Goal: Communication & Community: Ask a question

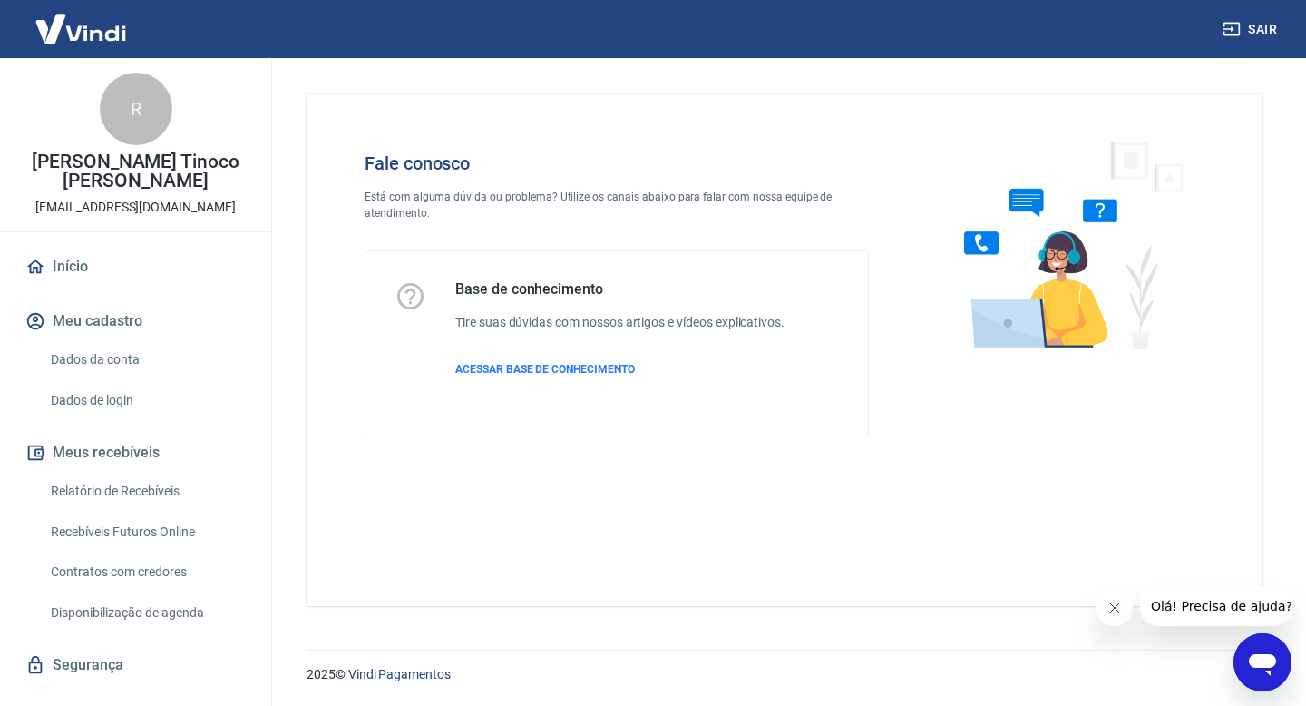
click at [1255, 657] on icon "Abrir janela de mensagens" at bounding box center [1262, 665] width 27 height 22
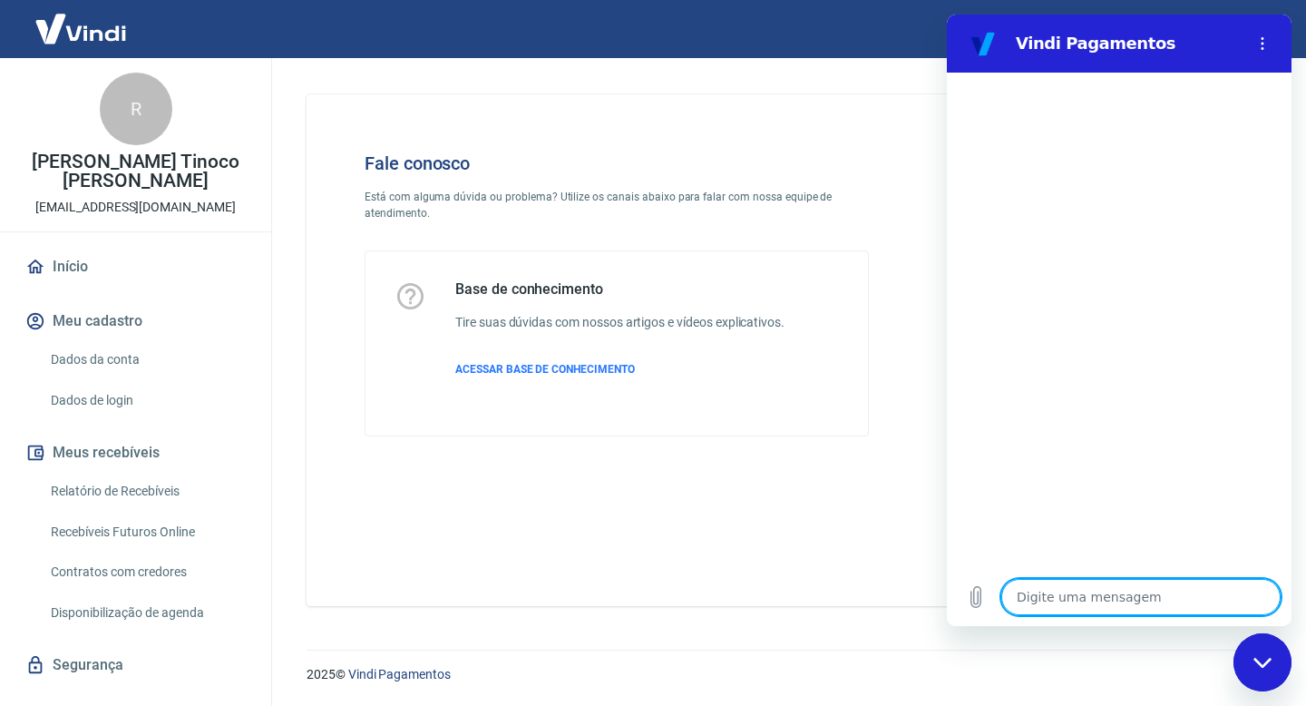
click at [1178, 593] on textarea at bounding box center [1140, 597] width 279 height 36
type textarea "O"
type textarea "x"
type textarea "OI"
type textarea "x"
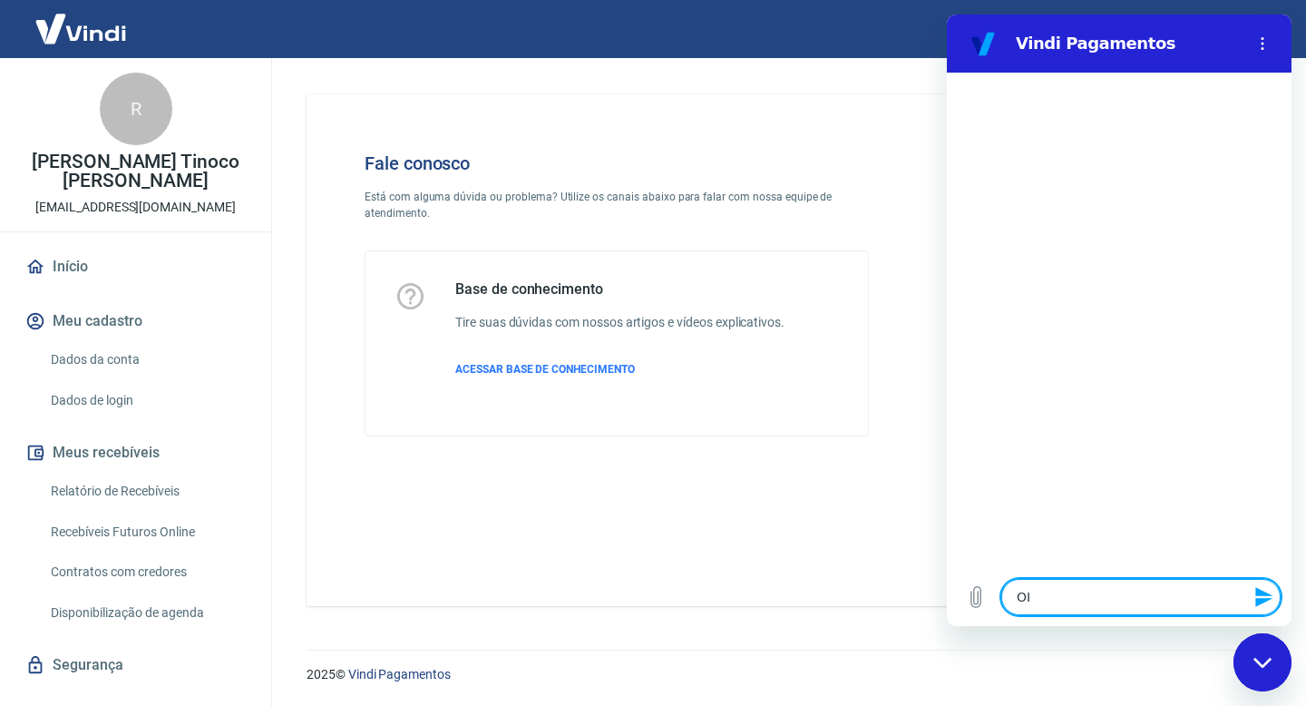
type textarea "OIO"
type textarea "x"
type textarea "OI"
type textarea "x"
type textarea "O"
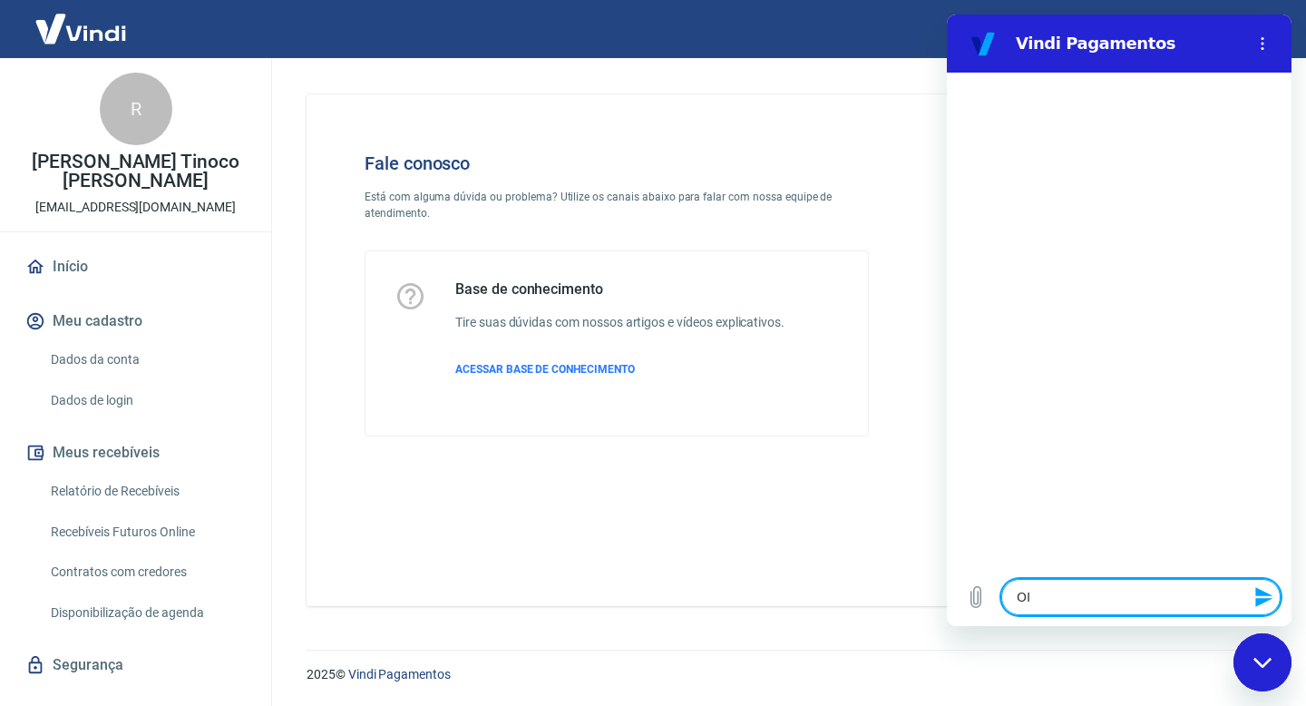
type textarea "x"
type textarea "Oi"
type textarea "x"
type textarea "Oii"
type textarea "x"
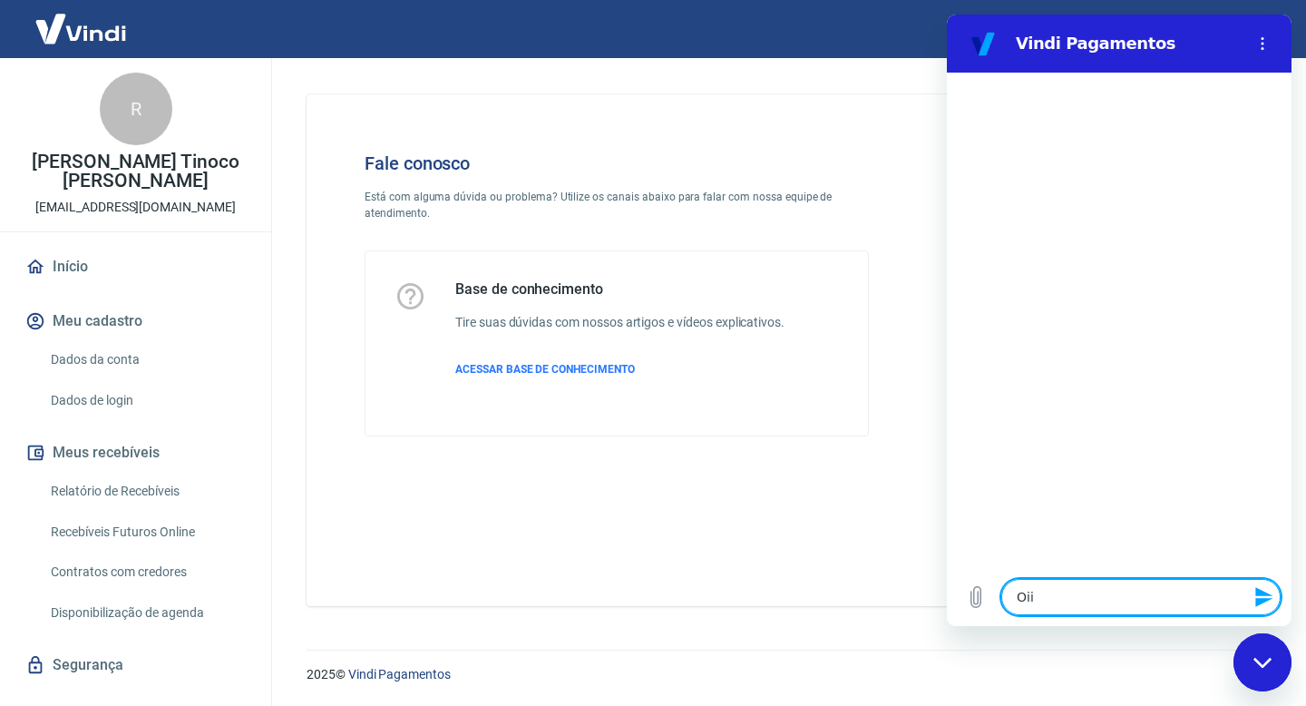
type textarea "Oii,"
type textarea "x"
type textarea "Oii,"
type textarea "x"
type textarea "Oii, b"
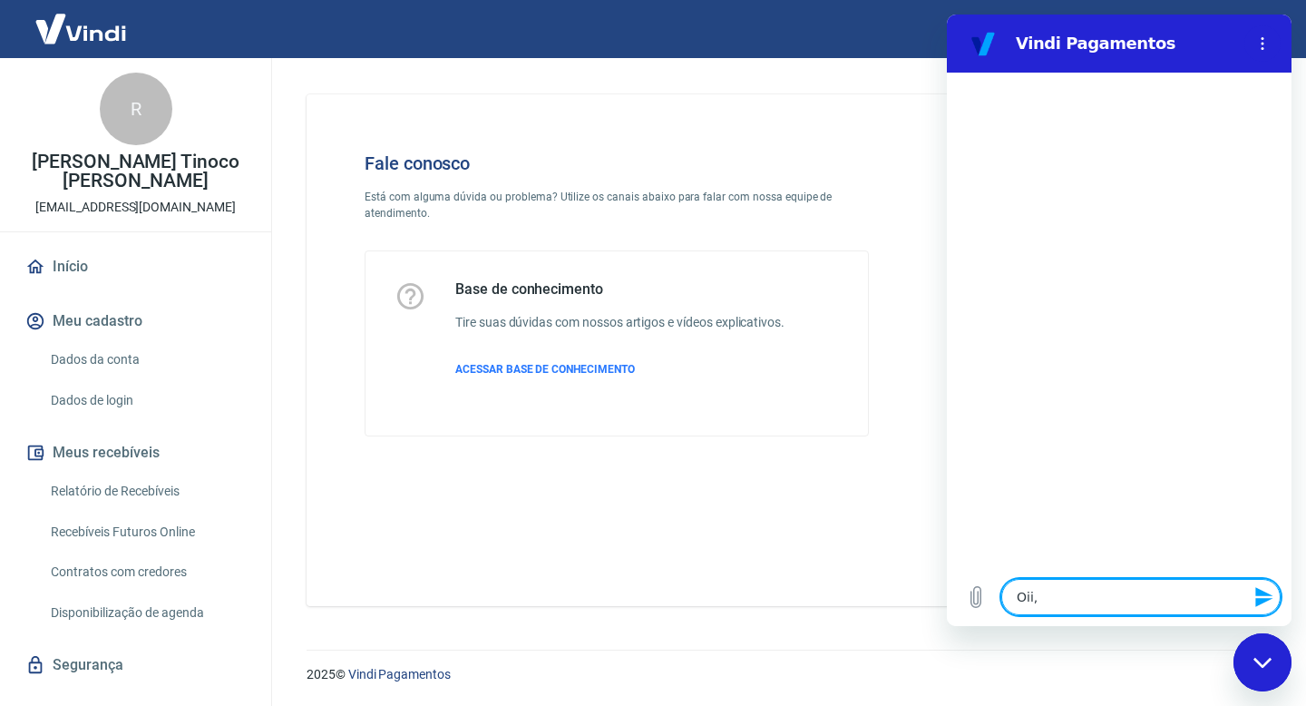
type textarea "x"
type textarea "Oii, bo"
type textarea "x"
type textarea "Oii, boa"
type textarea "x"
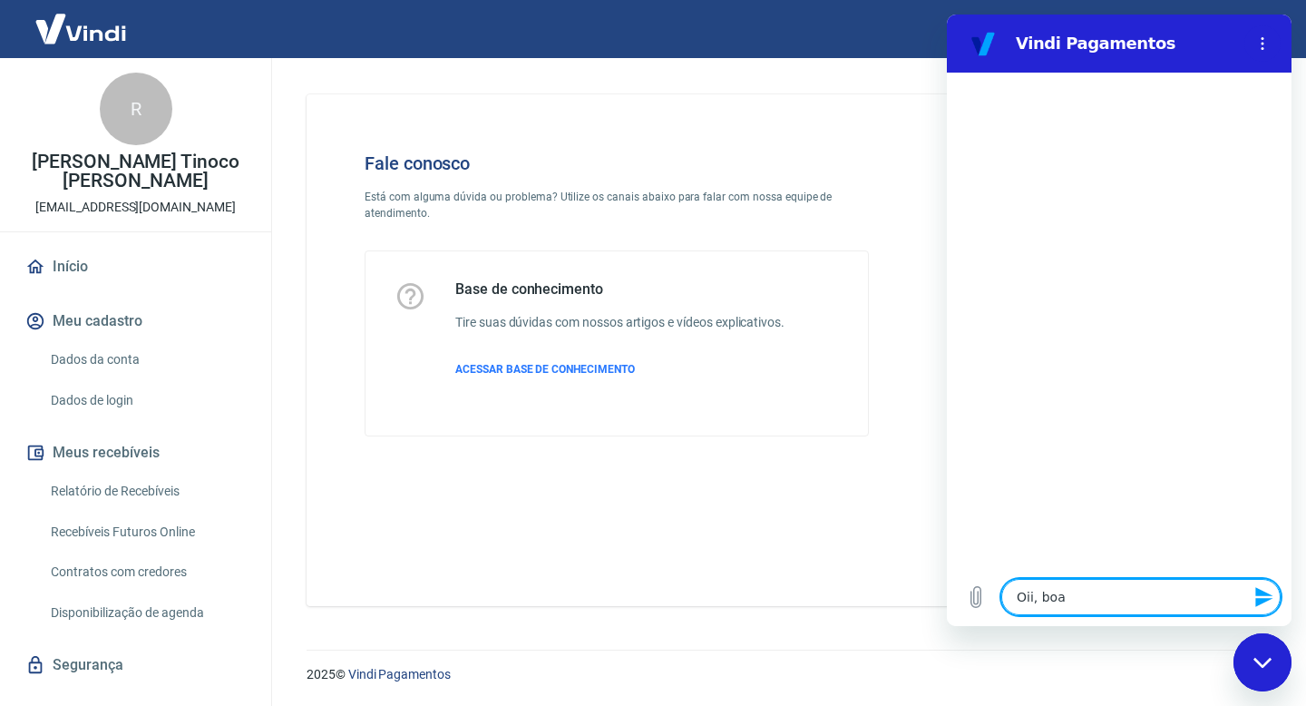
type textarea "Oii, boa"
type textarea "x"
type textarea "Oii, boa n"
type textarea "x"
type textarea "Oii, boa no"
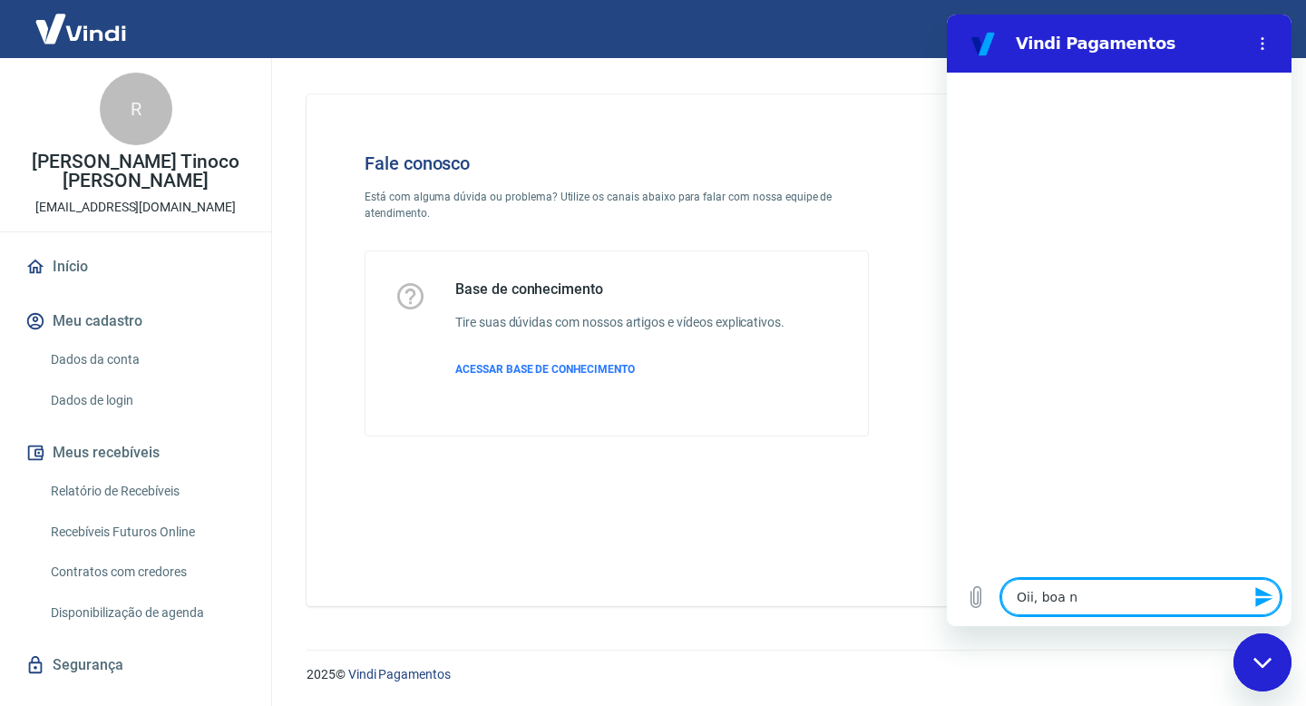
type textarea "x"
type textarea "Oii, boa noi"
type textarea "x"
type textarea "Oii, boa noit"
type textarea "x"
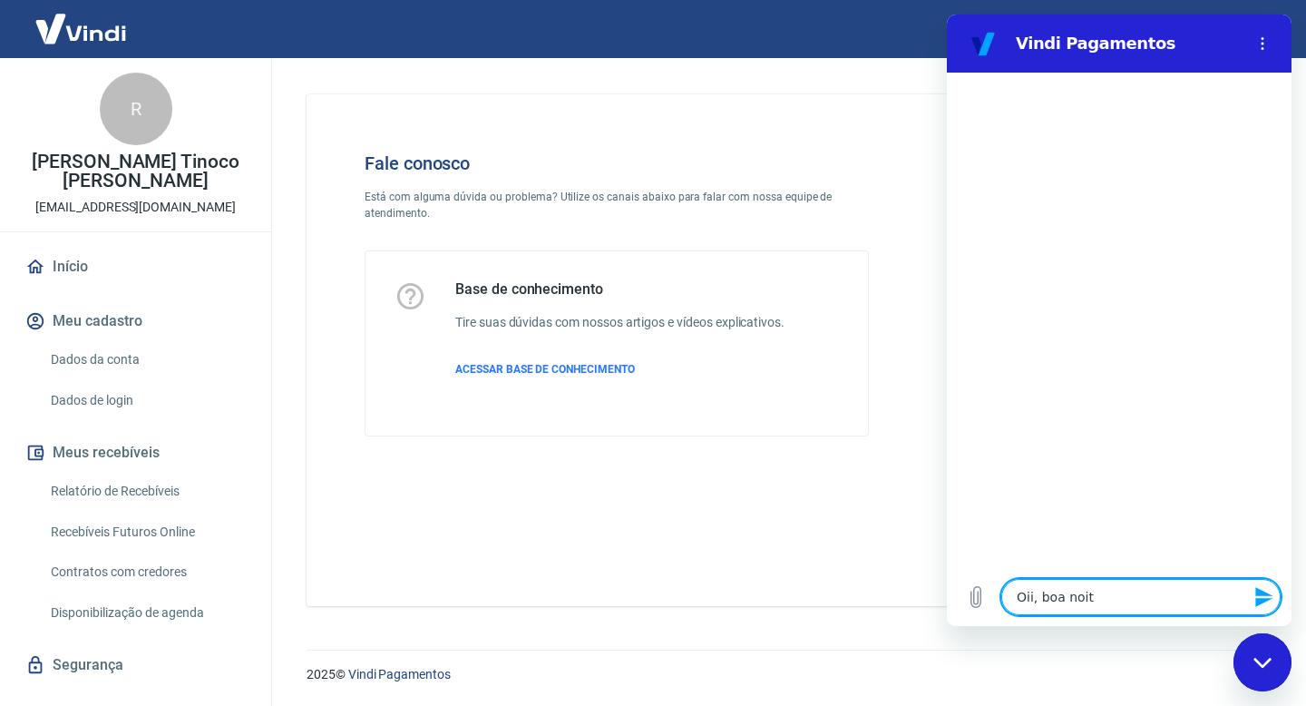
type textarea "Oii, boa noite"
type textarea "x"
type textarea "Oii, boa noite!"
type textarea "x"
type textarea "Oii, boa noite!"
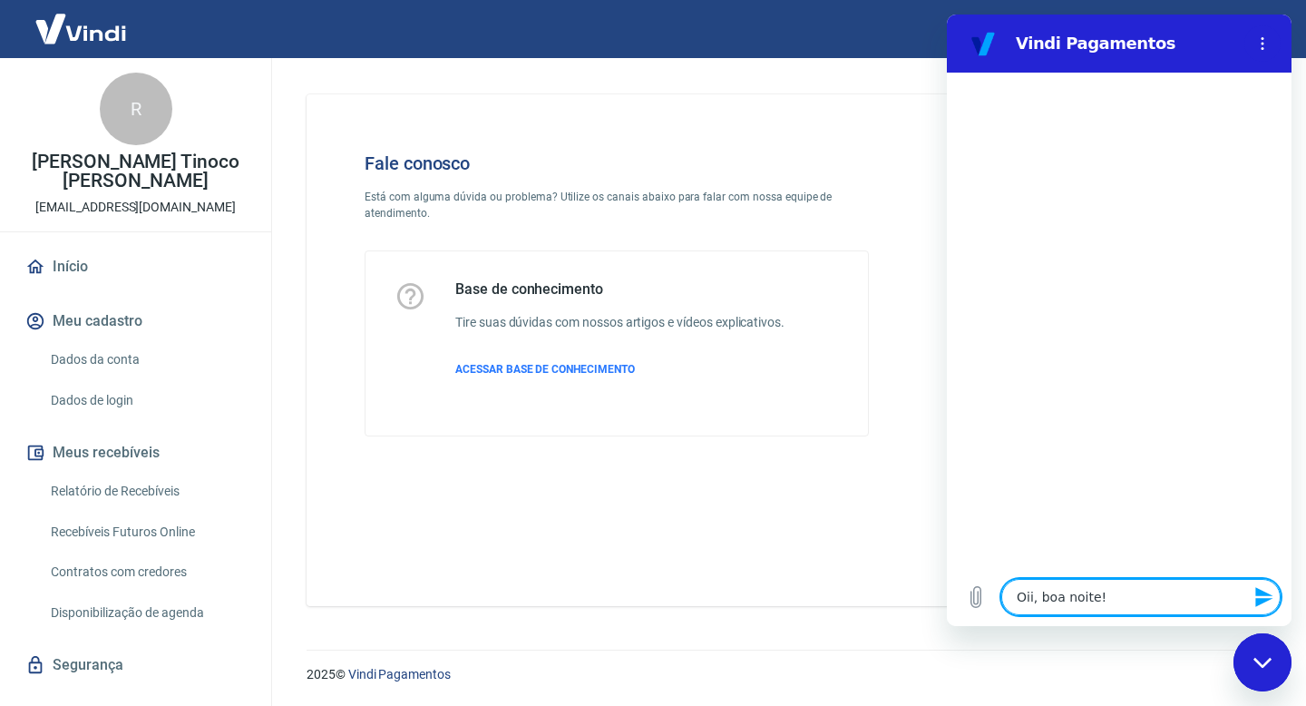
type textarea "x"
type textarea "Oii, boa noite!"
type textarea "x"
type textarea "Oii, boa noite"
type textarea "x"
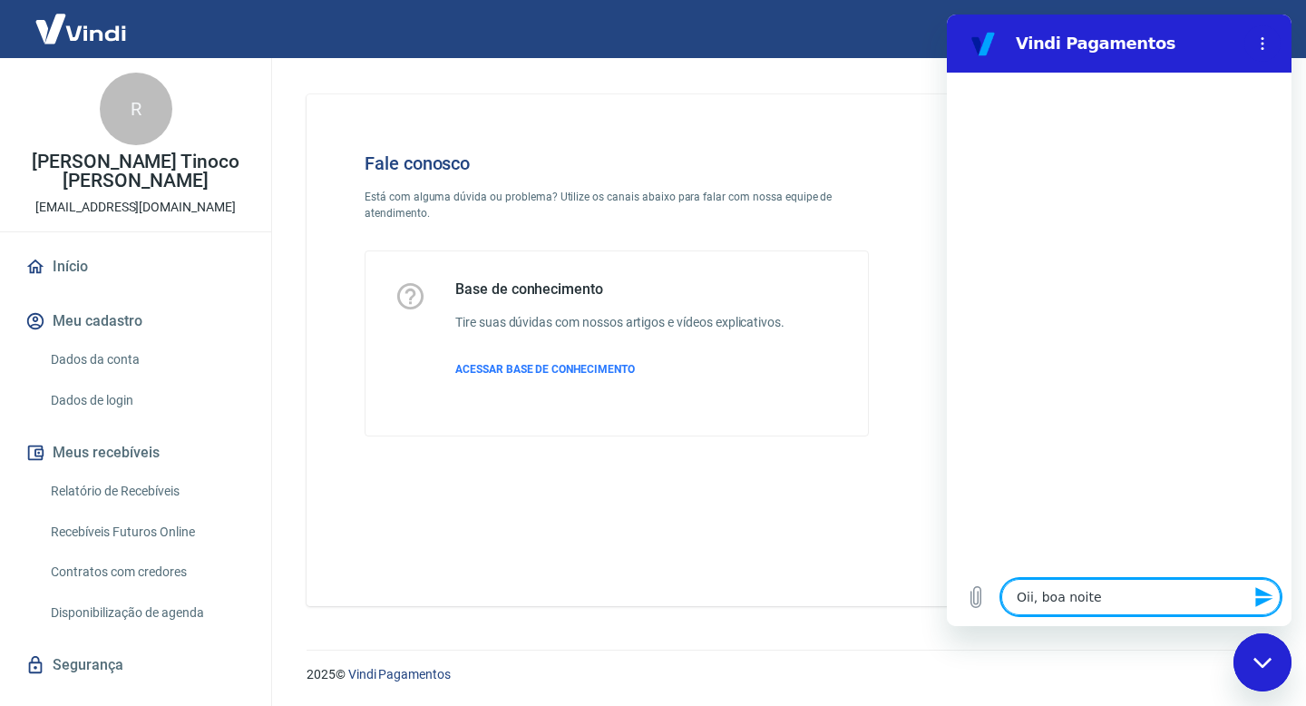
type textarea "Oii, boa noit"
type textarea "x"
type textarea "Oii, boa noi"
type textarea "x"
type textarea "Oii, boa no"
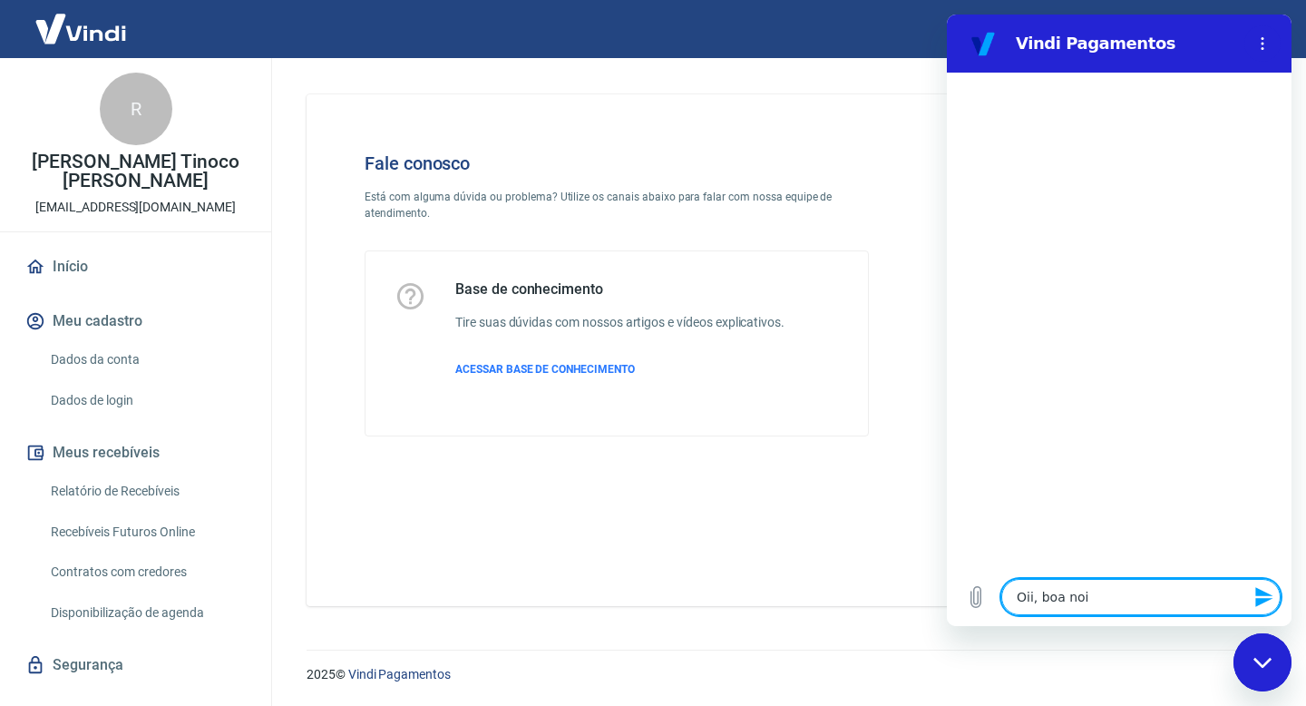
type textarea "x"
type textarea "Oii, boa n"
type textarea "x"
type textarea "Oii, boa"
type textarea "x"
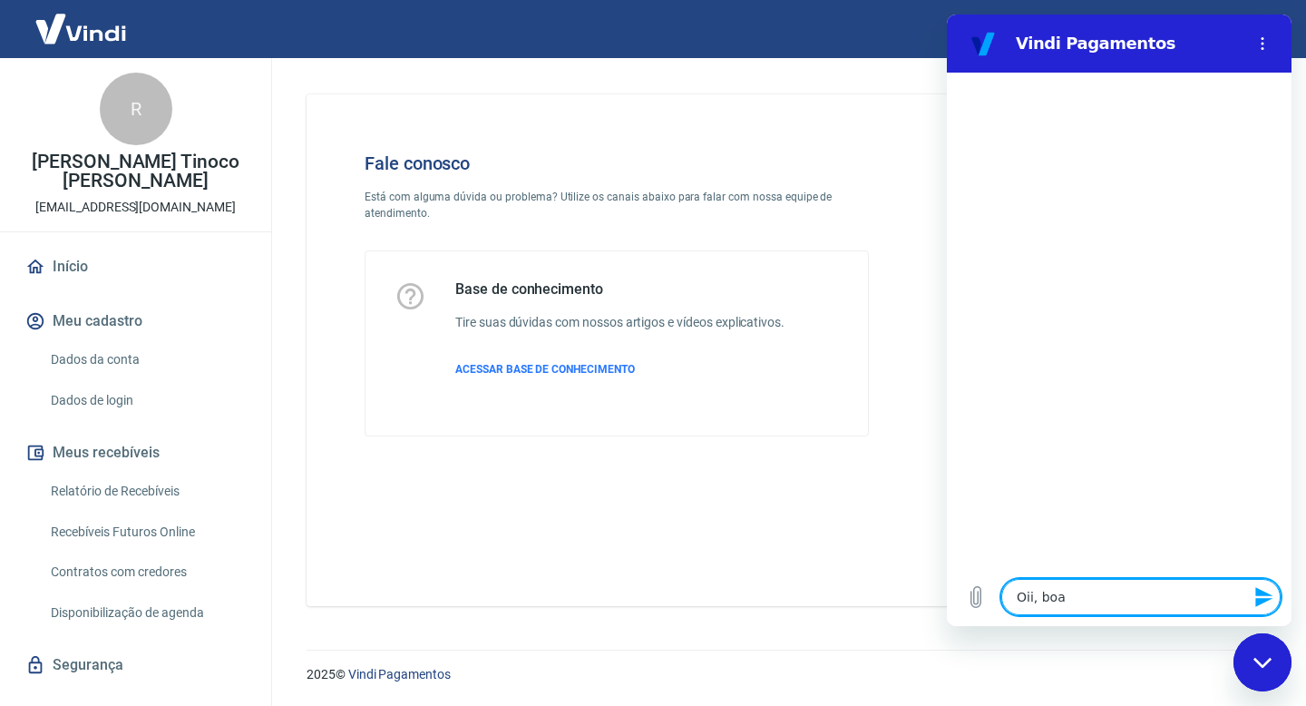
type textarea "Oii, boa"
type textarea "x"
type textarea "Oii, bo"
type textarea "x"
type textarea "Oii, bom"
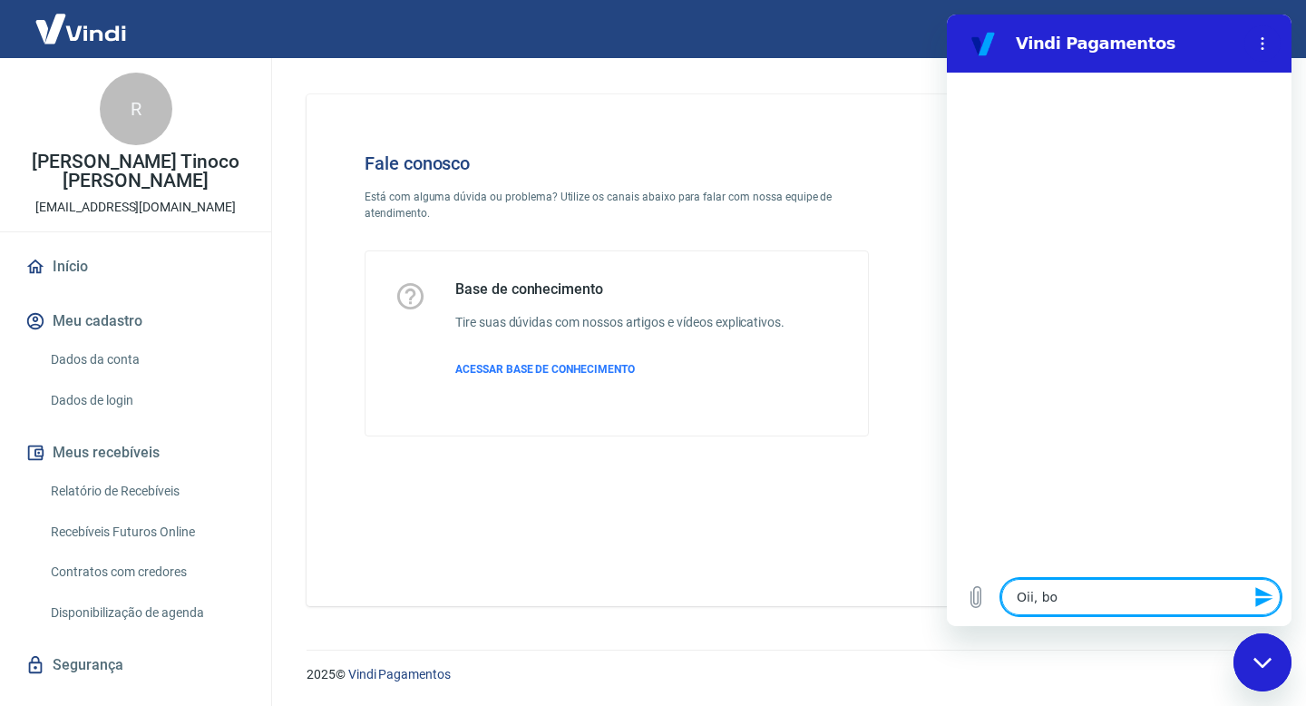
type textarea "x"
type textarea "Oii, bom"
type textarea "x"
type textarea "Oii, bom d"
type textarea "x"
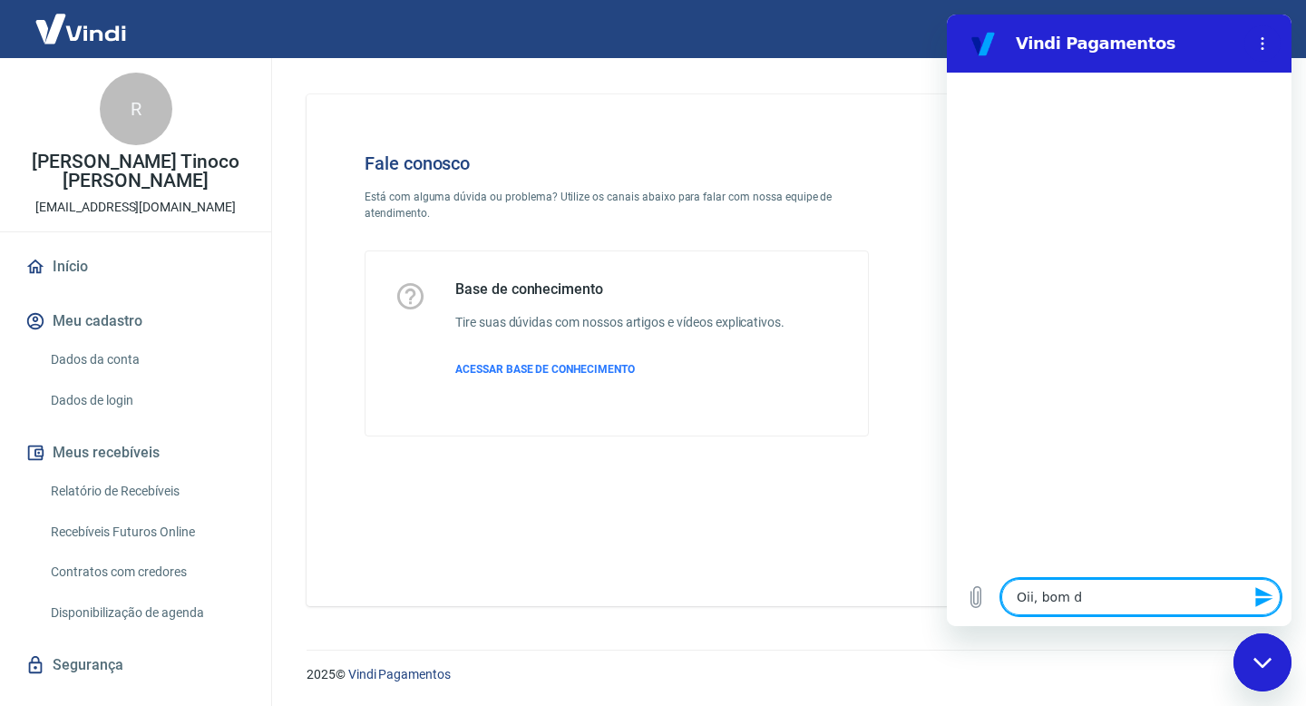
type textarea "Oii, bom di"
type textarea "x"
type textarea "Oii, bom dia"
type textarea "x"
type textarea "Oii, bom dia"
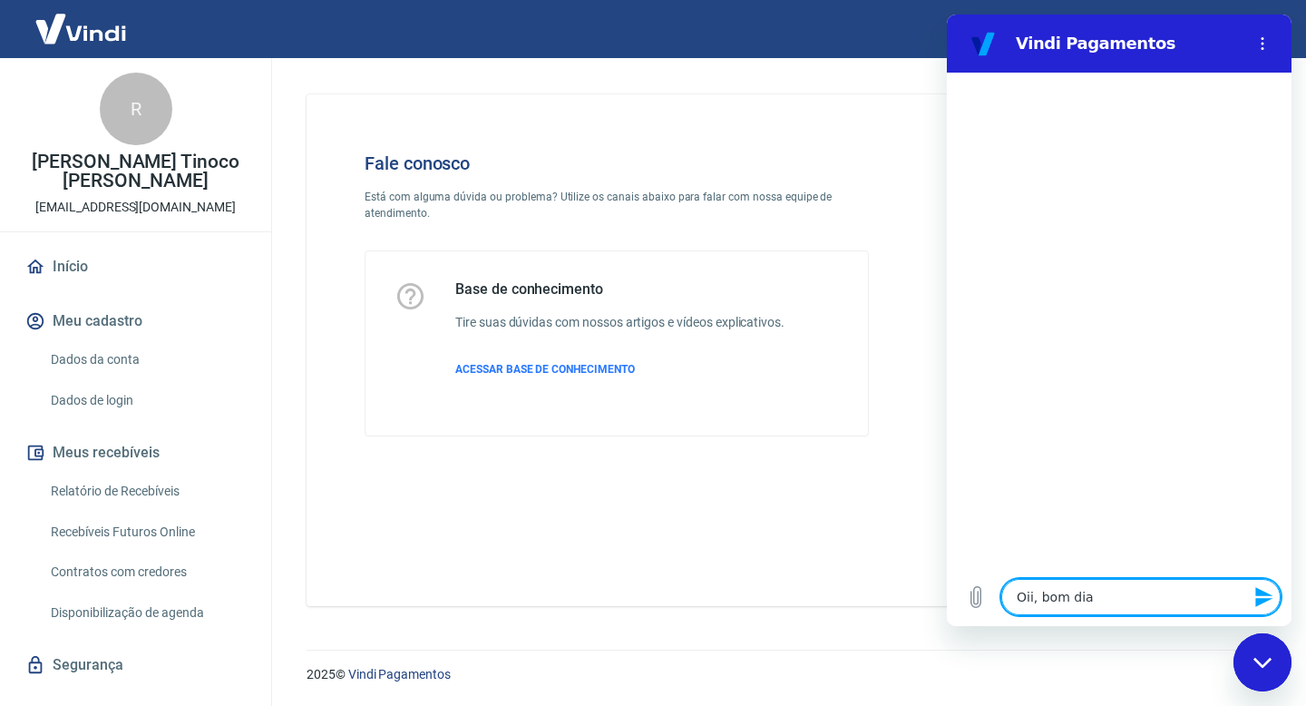
type textarea "x"
type textarea "Oii, bom dia"
type textarea "x"
type textarea "Oii, bom dia!"
type textarea "x"
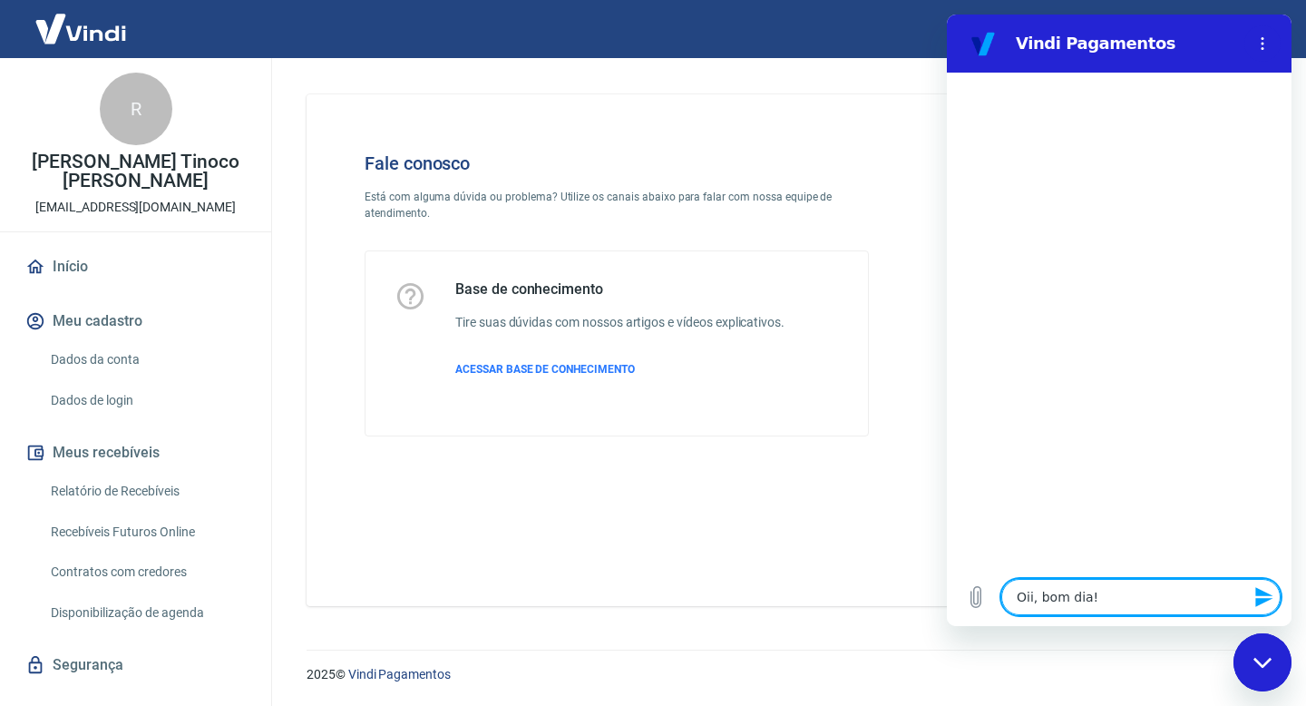
type textarea "Oii, bom dia!"
type textarea "x"
type textarea "Oii, bom dia! O"
type textarea "x"
type textarea "Oii, bom dia! On"
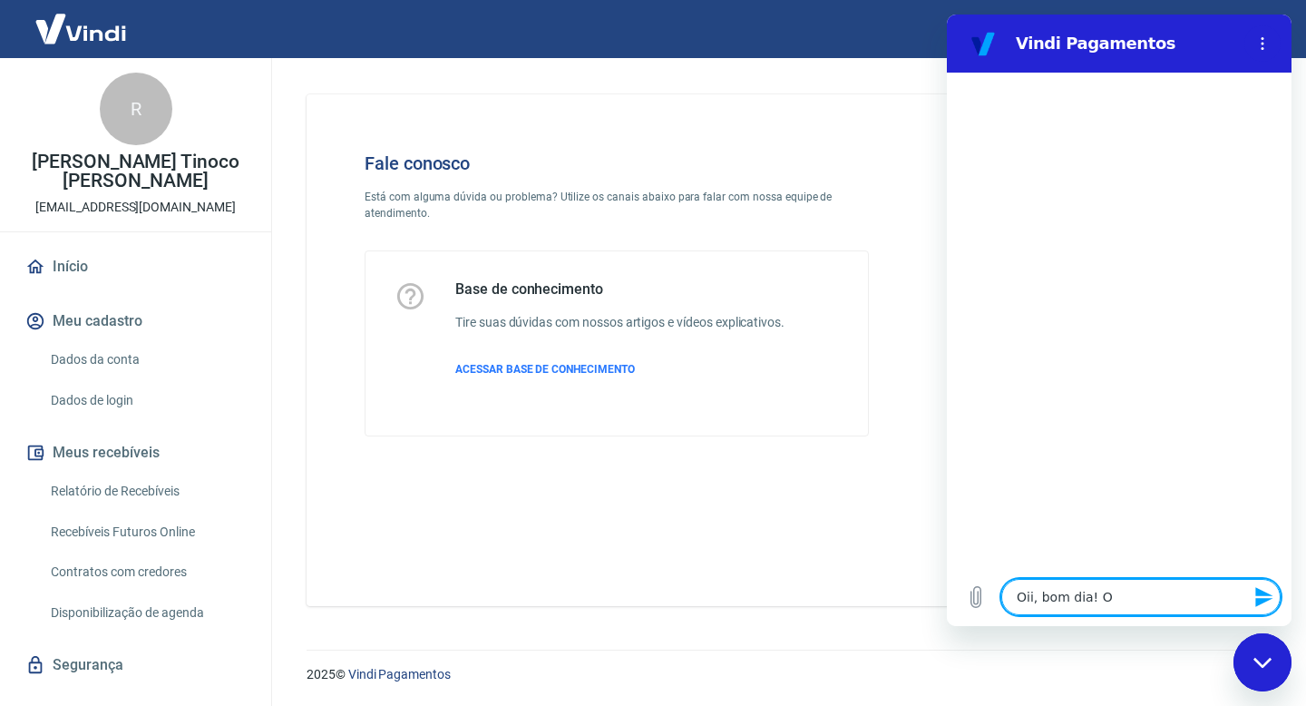
type textarea "x"
type textarea "Oii, bom dia! Ont"
type textarea "x"
type textarea "Oii, bom dia! Onte"
type textarea "x"
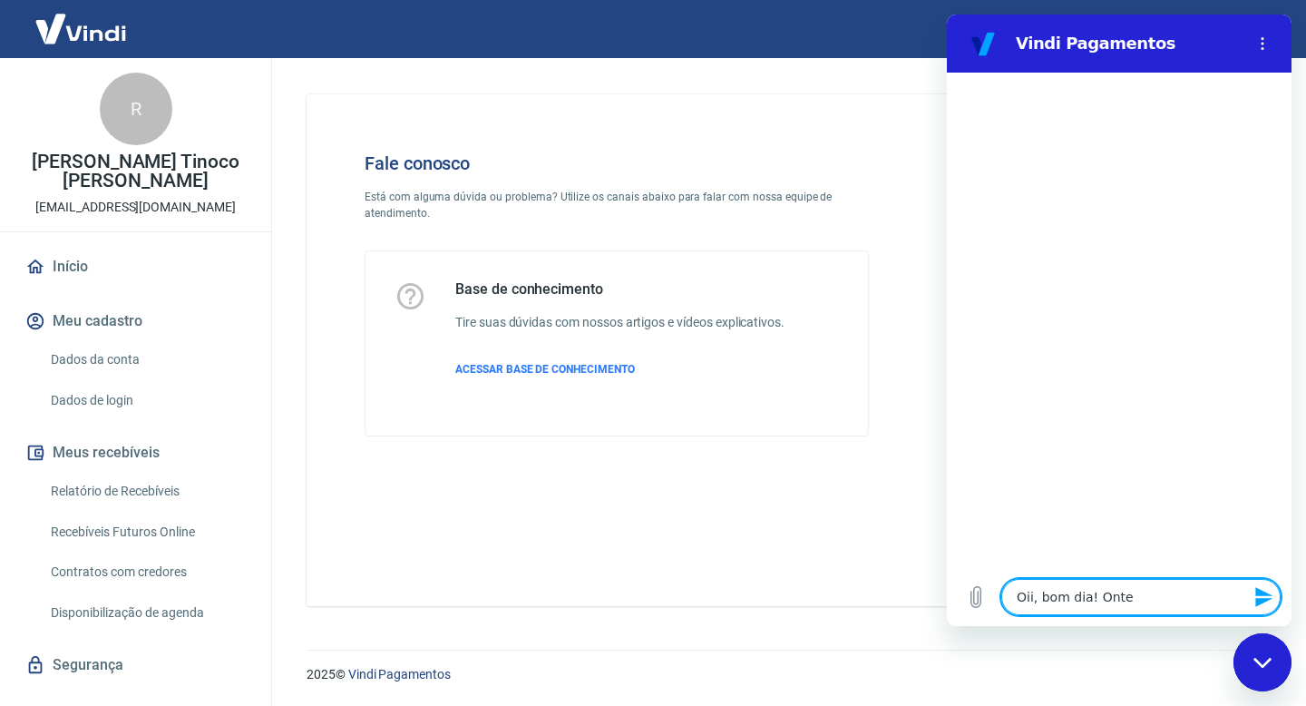
type textarea "Oii, bom dia! Ontem"
type textarea "x"
type textarea "Oii, bom dia! Ontem"
type textarea "x"
type textarea "Oii, bom dia! Ontem f"
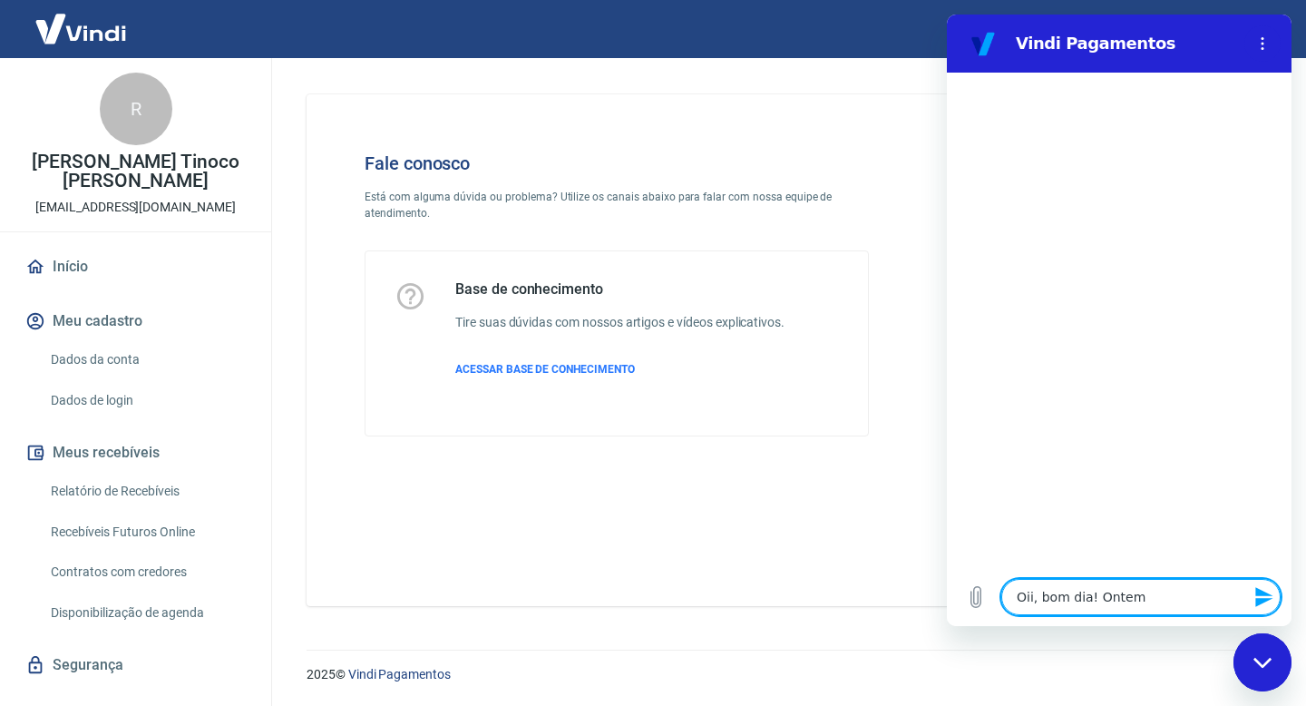
type textarea "x"
type textarea "Oii, bom dia! Ontem fi"
type textarea "x"
type textarea "Oii, bom dia! Ontem fiz"
type textarea "x"
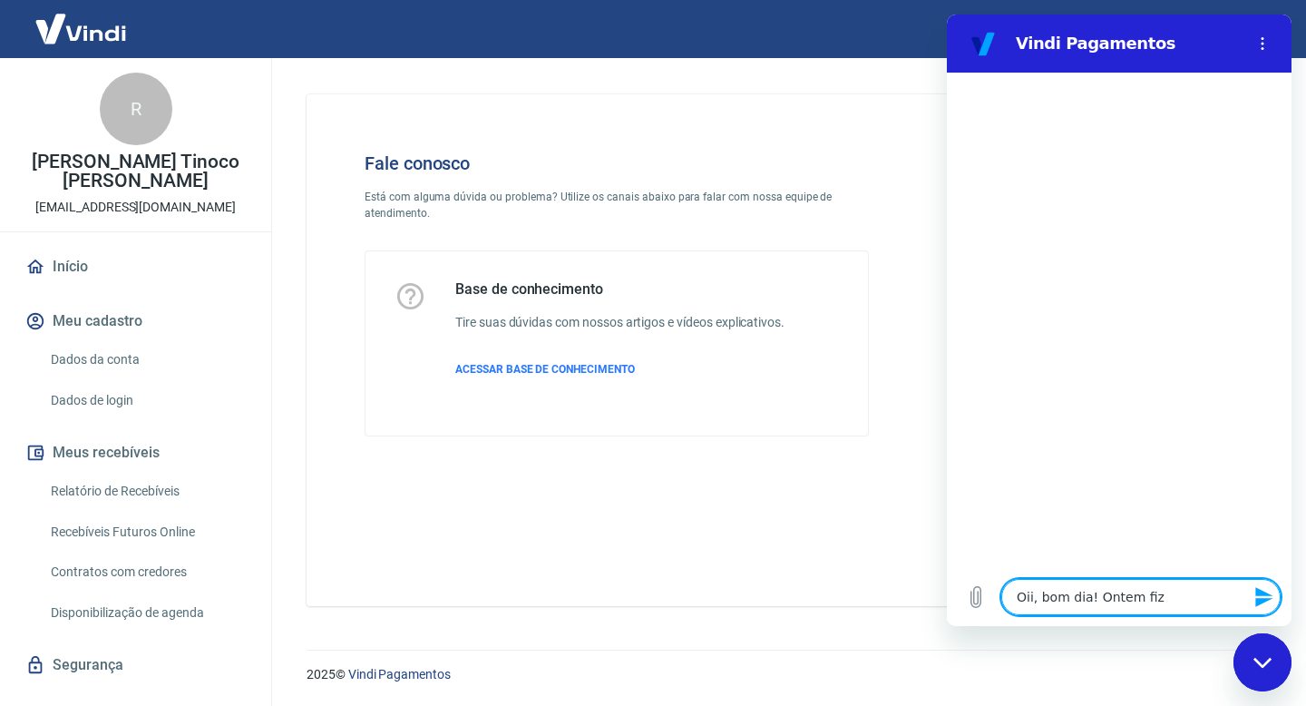
type textarea "Oii, bom dia! Ontem fiz"
type textarea "x"
type textarea "Oii, bom dia! Ontem fiz n"
type textarea "x"
type textarea "Oii, bom dia! Ontem fiz nu"
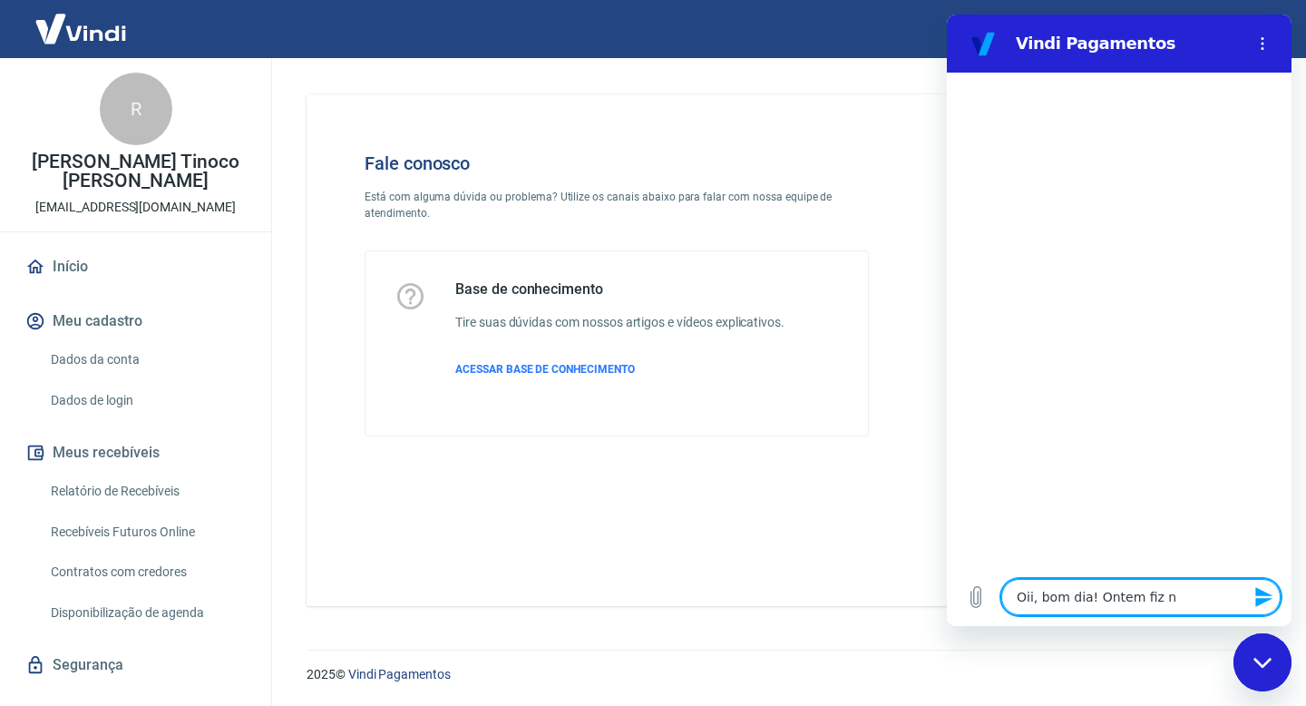
type textarea "x"
type textarea "Oii, bom dia! Ontem fiz num"
type textarea "x"
type textarea "Oii, bom dia! Ontem fiz numa"
type textarea "x"
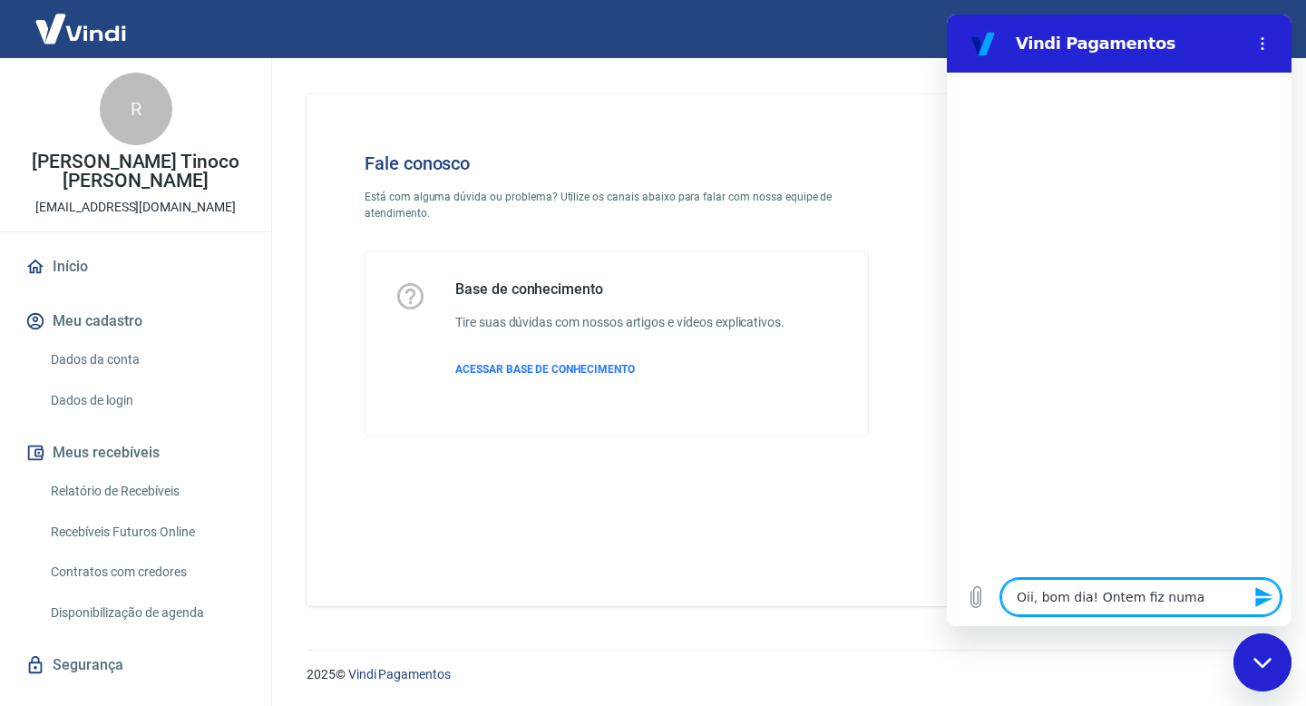
type textarea "Oii, bom dia! Ontem fiz numa"
type textarea "x"
type textarea "Oii, bom dia! Ontem fiz numa"
type textarea "x"
type textarea "Oii, bom dia! Ontem fiz num"
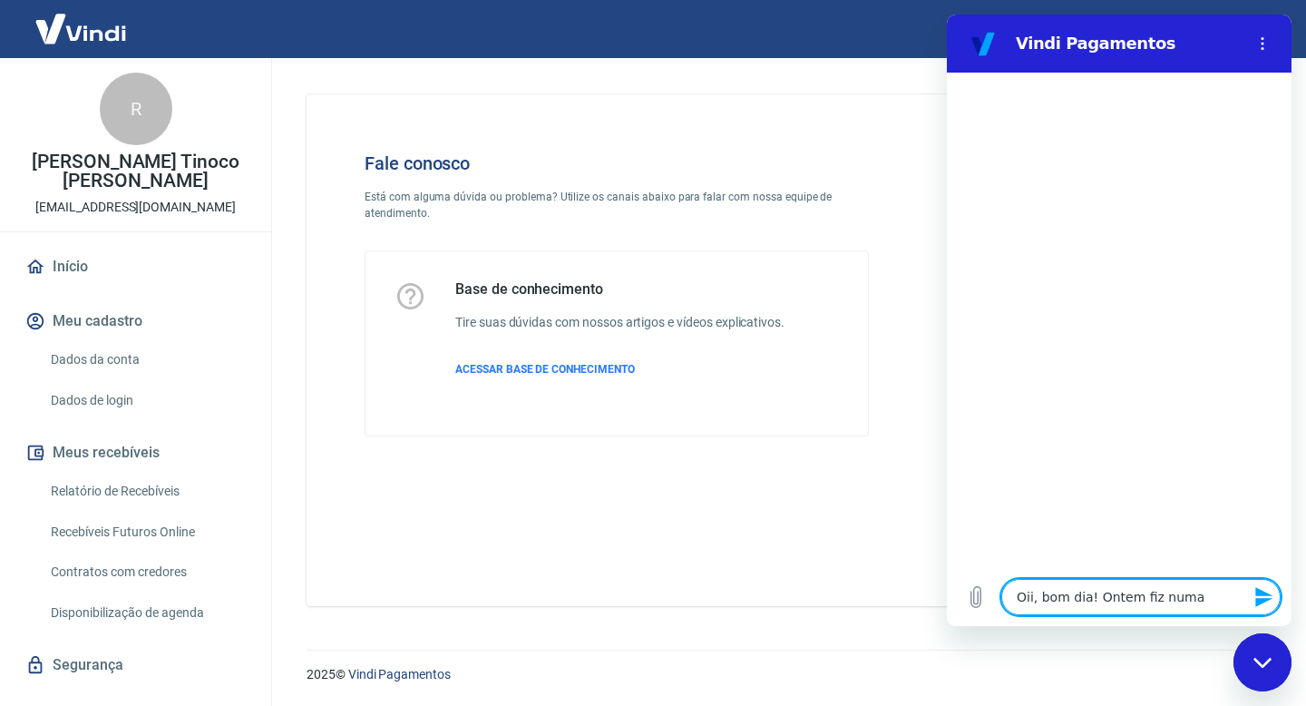
type textarea "x"
type textarea "Oii, bom dia! Ontem fiz nu"
type textarea "x"
type textarea "Oii, bom dia! Ontem fiz n"
type textarea "x"
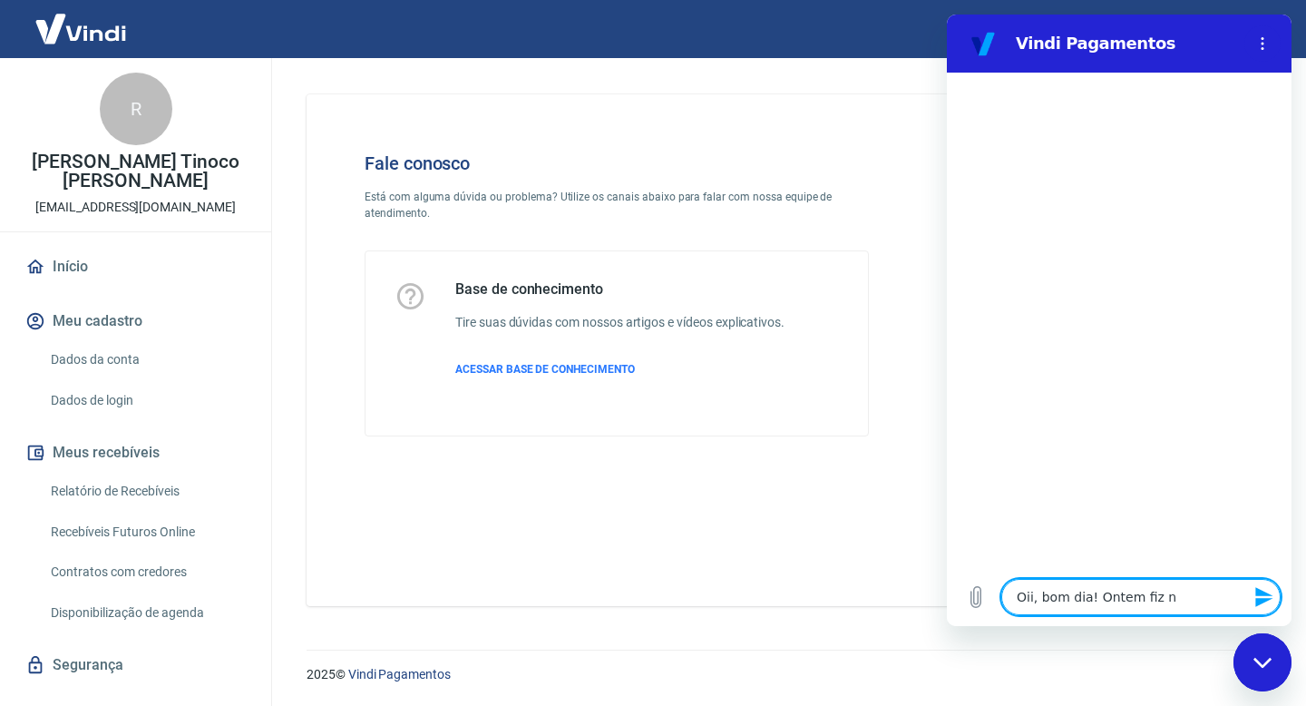
type textarea "Oii, bom dia! Ontem fiz"
type textarea "x"
type textarea "Oii, bom dia! Ontem fiz u"
type textarea "x"
type textarea "Oii, bom dia! Ontem fiz um"
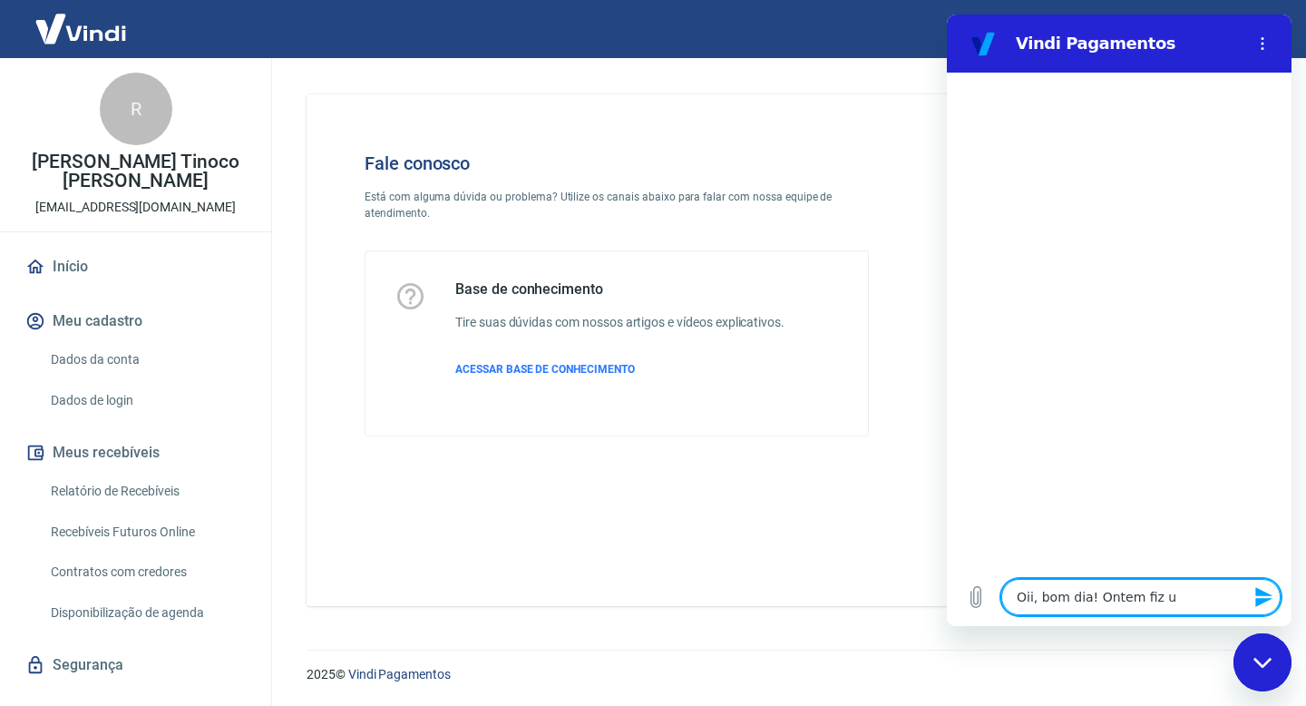
type textarea "x"
type textarea "Oii, bom dia! Ontem fiz uma"
type textarea "x"
type textarea "Oii, bom dia! Ontem fiz uma"
type textarea "x"
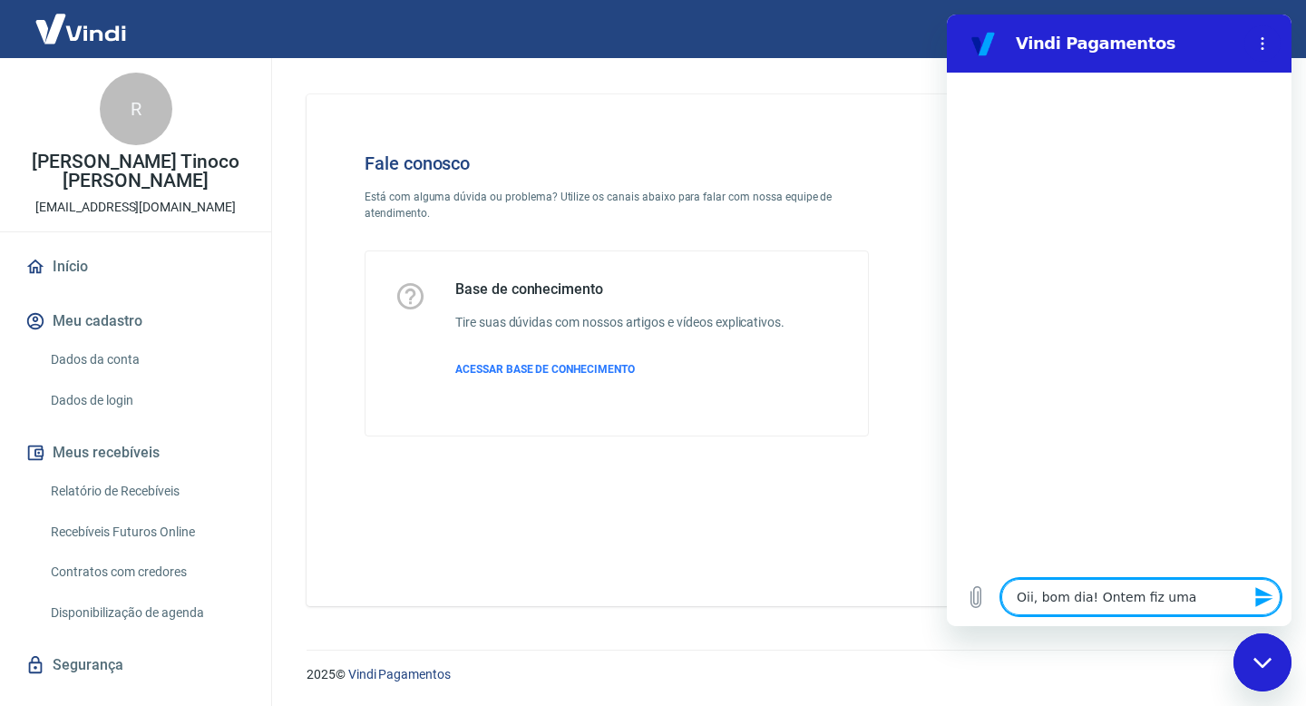
type textarea "Oii, bom dia! Ontem fiz uma v"
type textarea "x"
type textarea "Oii, bom dia! Ontem fiz uma ve"
type textarea "x"
type textarea "Oii, bom dia! Ontem fiz uma vemn"
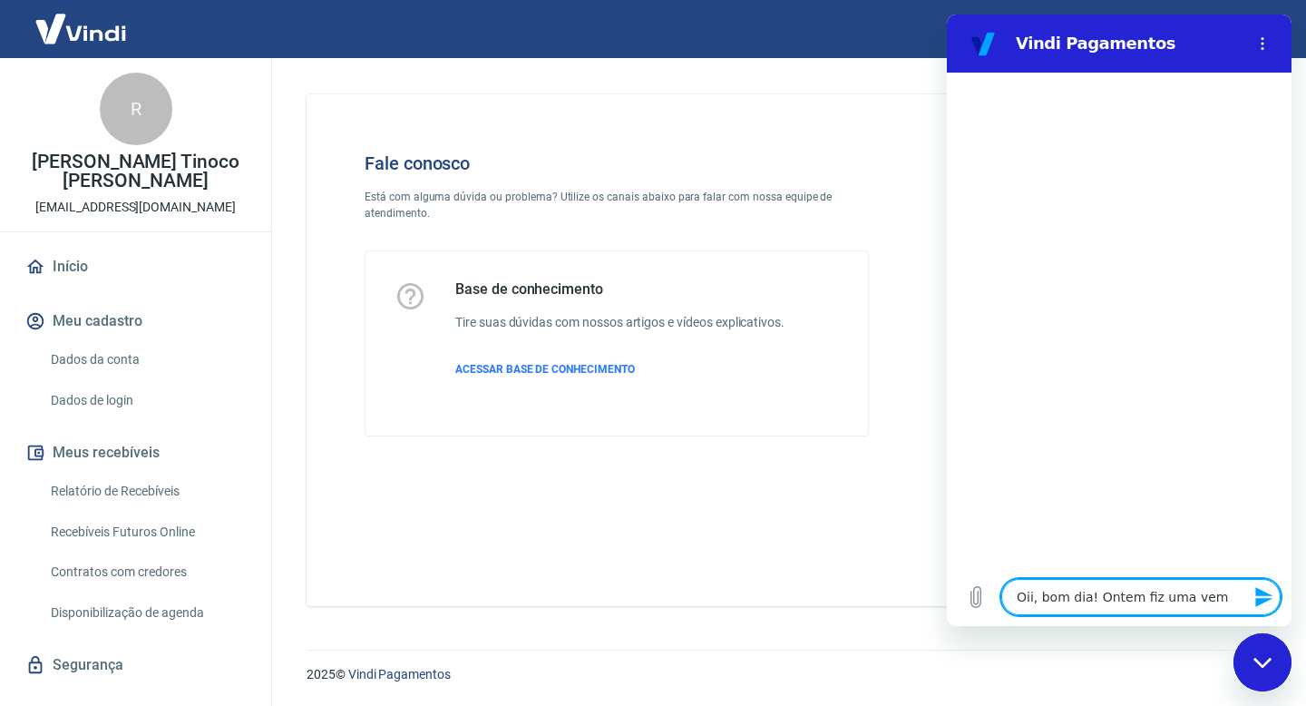
type textarea "x"
type textarea "Oii, bom dia! Ontem fiz uma vemnd"
type textarea "x"
type textarea "Oii, bom dia! Ontem fiz uma vemnda"
type textarea "x"
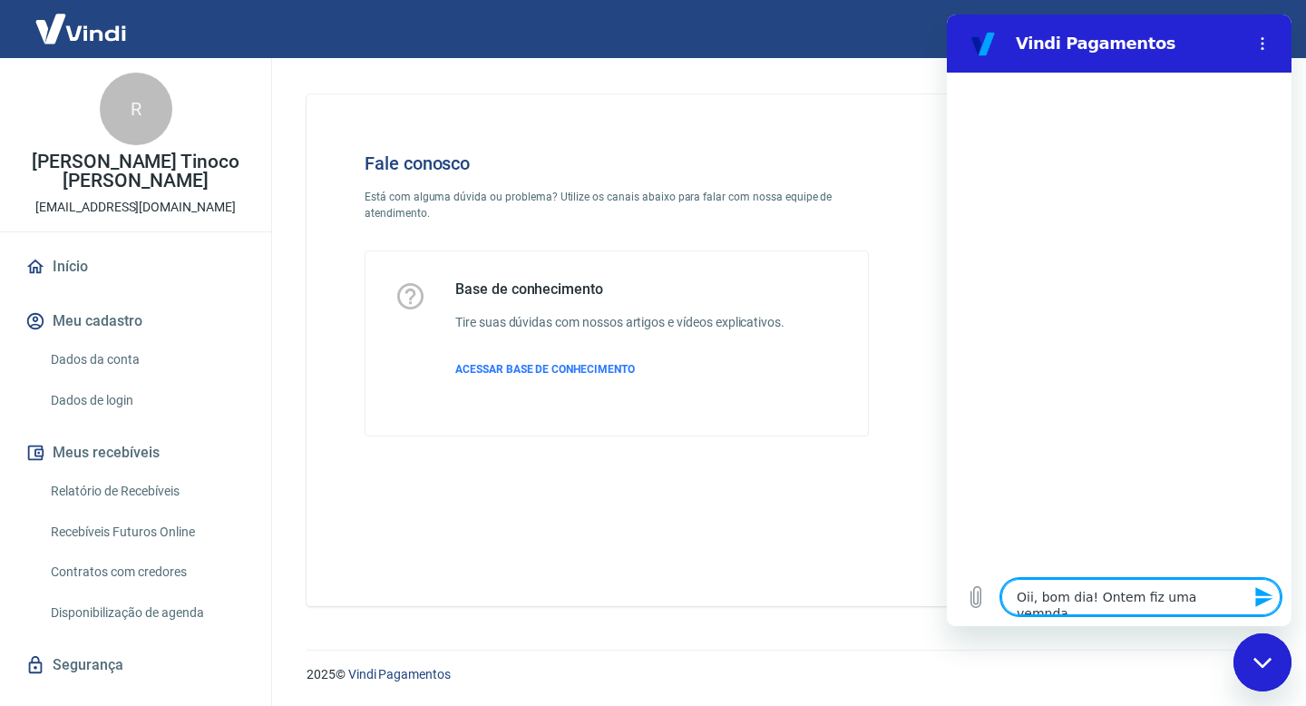
type textarea "Oii, bom dia! Ontem fiz uma vemnd"
type textarea "x"
type textarea "Oii, bom dia! Ontem fiz uma vemn"
type textarea "x"
type textarea "Oii, bom dia! Ontem fiz uma vem"
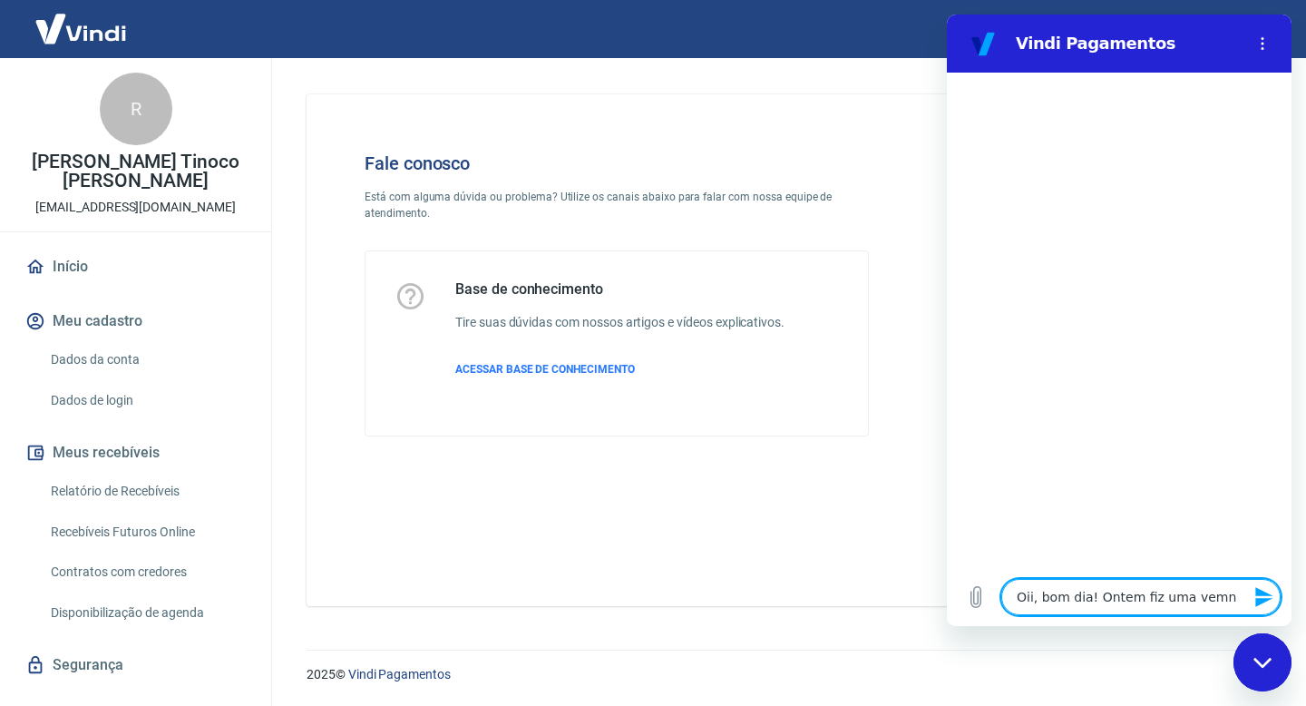
type textarea "x"
type textarea "Oii, bom dia! Ontem fiz uma ve"
type textarea "x"
type textarea "Oii, bom dia! Ontem fiz uma ven"
type textarea "x"
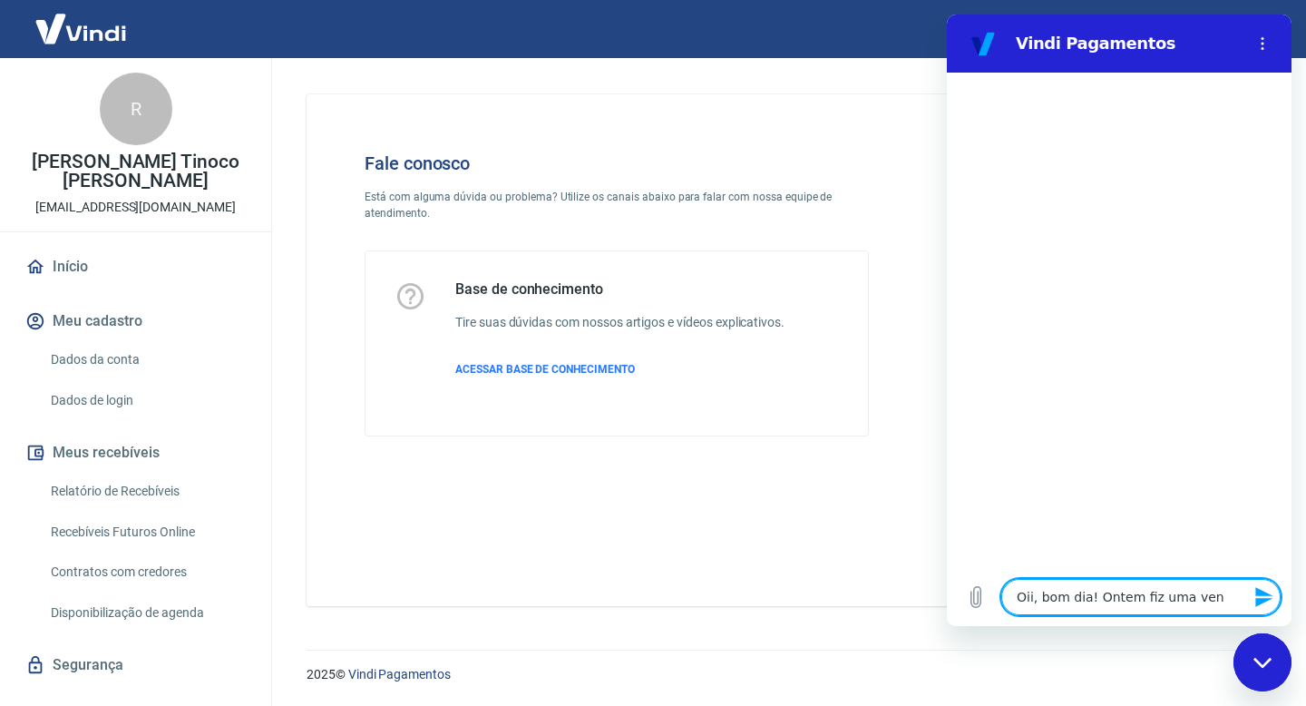
type textarea "Oii, bom dia! Ontem fiz uma vend"
type textarea "x"
type textarea "Oii, bom dia! Ontem fiz uma venda"
type textarea "x"
type textarea "Oii, bom dia! Ontem fiz uma venda"
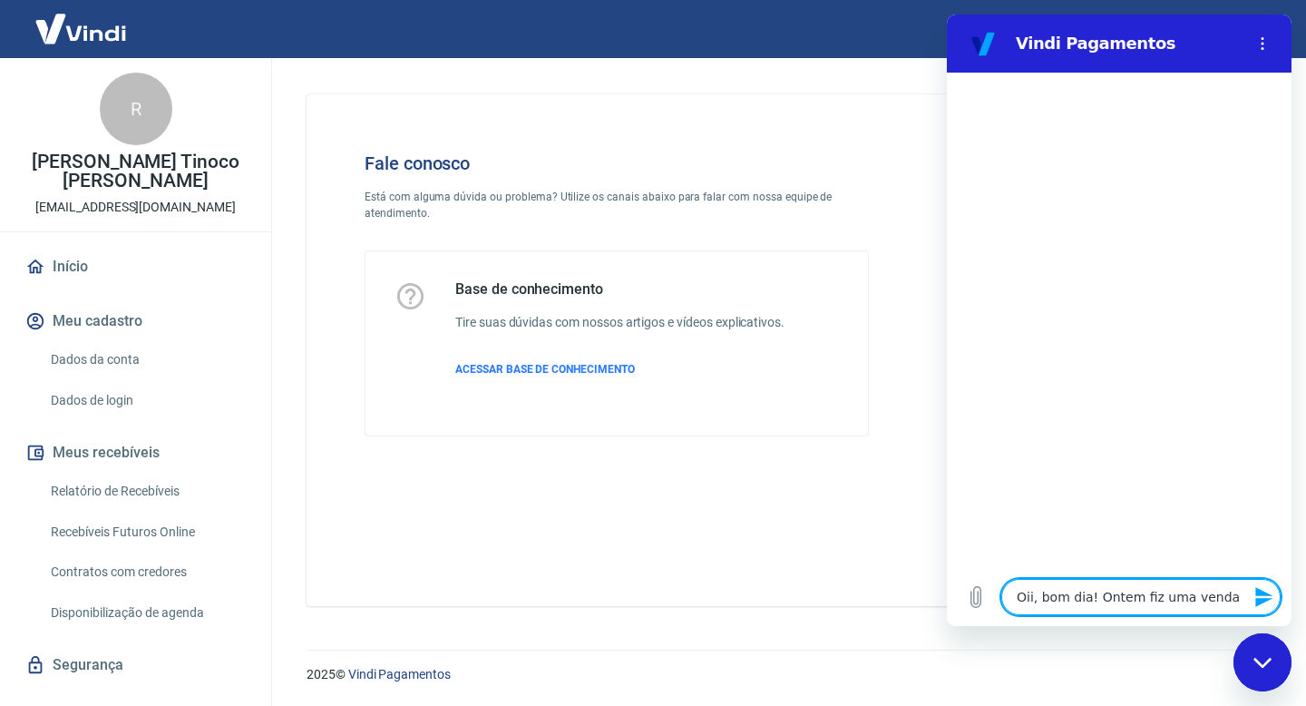
type textarea "x"
type textarea "Oii, bom dia! Ontem fiz uma venda e"
type textarea "x"
type textarea "Oii, bom dia! Ontem fiz uma venda e"
type textarea "x"
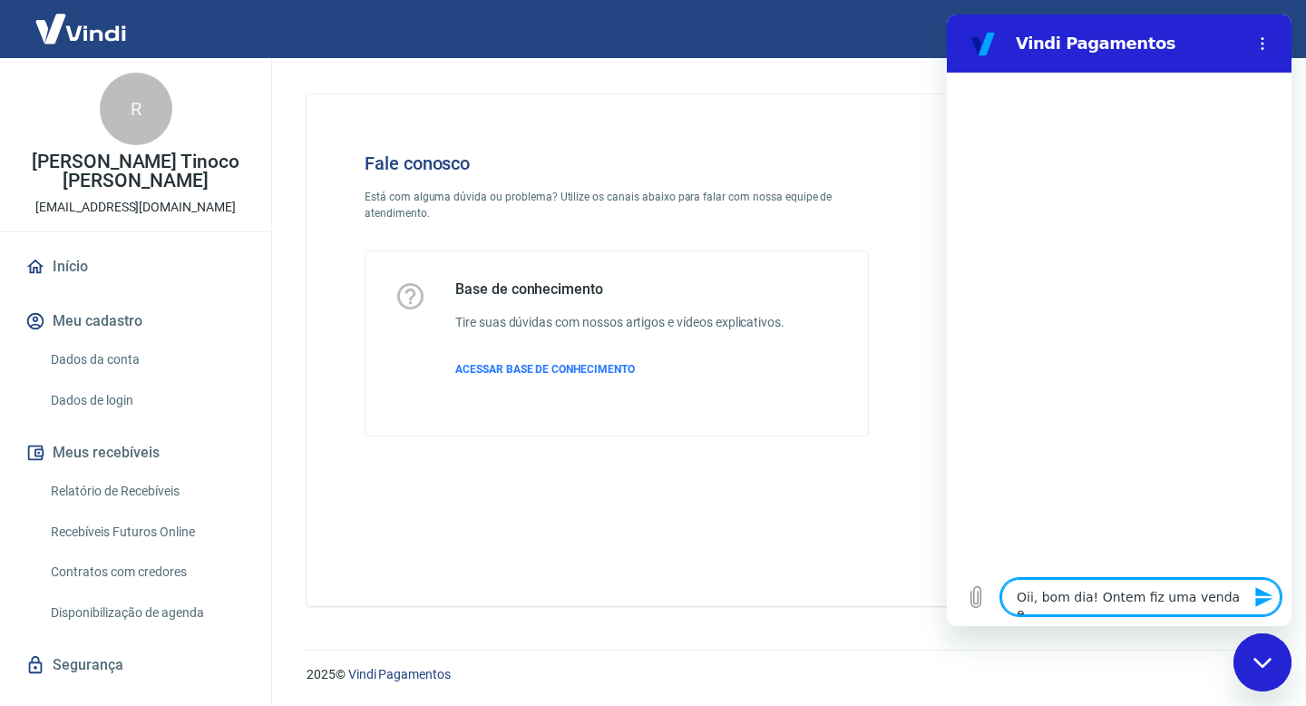
type textarea "Oii, bom dia! Ontem fiz uma venda e o"
type textarea "x"
type textarea "Oii, bom dia! Ontem fiz uma venda e o"
type textarea "x"
type textarea "Oii, bom dia! Ontem fiz uma venda e o p"
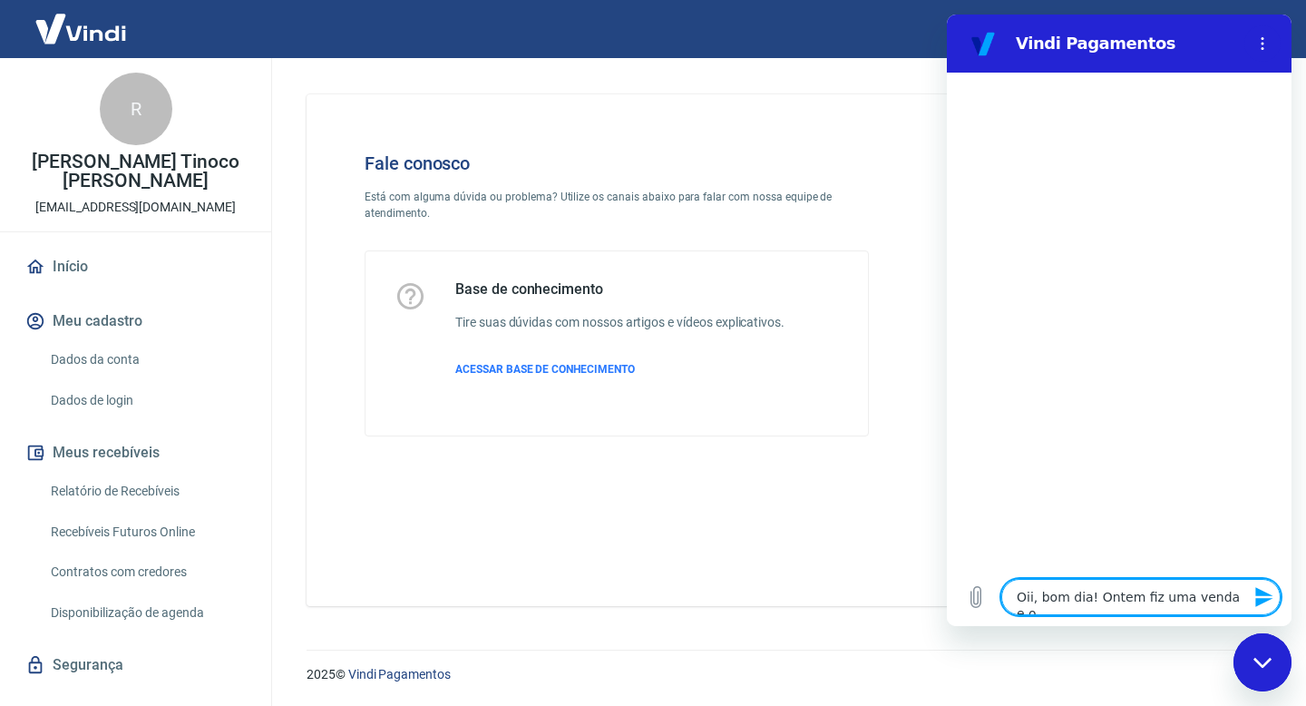
type textarea "x"
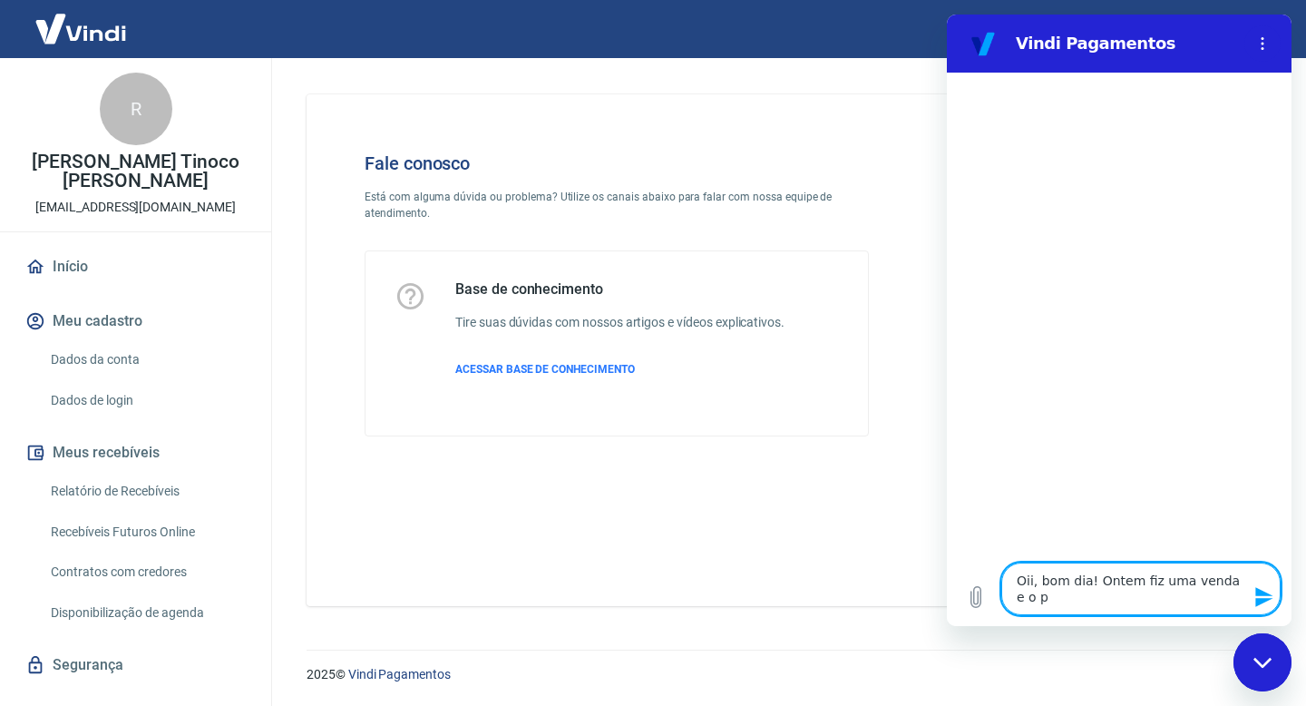
type textarea "Oii, bom dia! Ontem fiz uma venda e o pa"
type textarea "x"
type textarea "Oii, bom dia! Ontem fiz uma venda e o pag"
type textarea "x"
type textarea "Oii, bom dia! Ontem fiz uma venda e o paga"
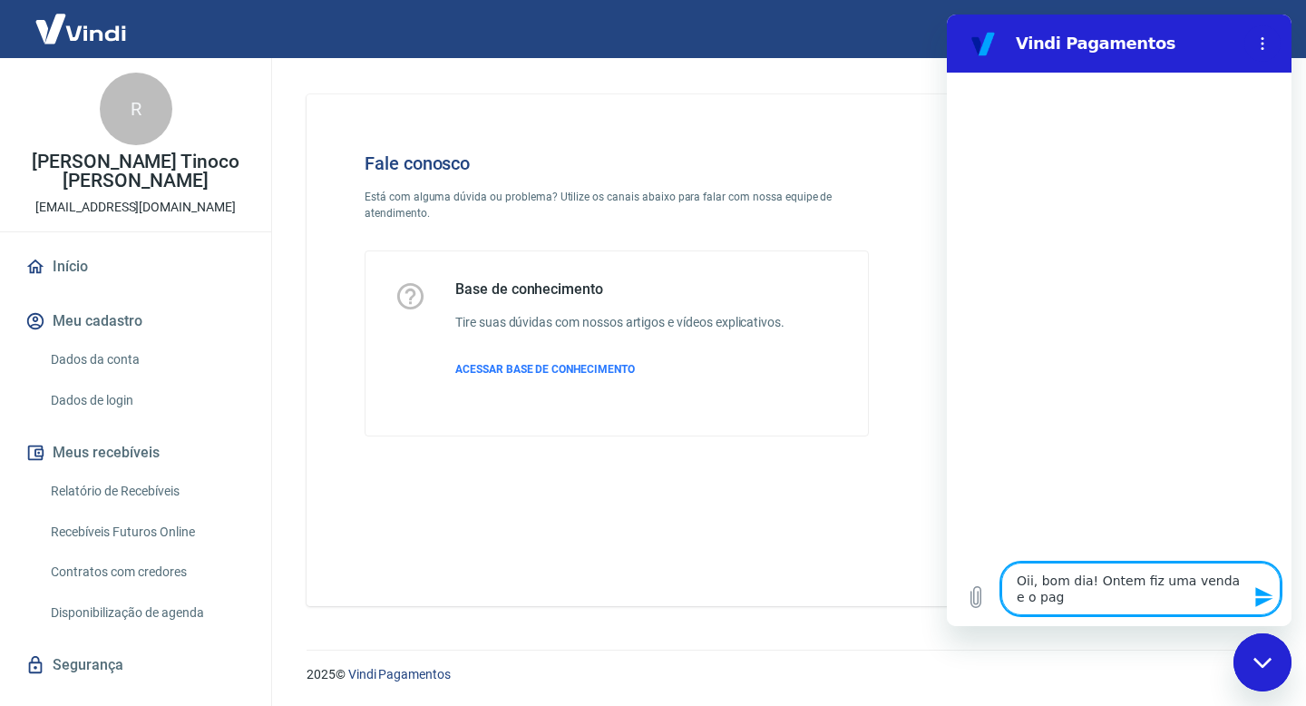
type textarea "x"
type textarea "Oii, bom dia! Ontem fiz uma venda e o pagam"
type textarea "x"
type textarea "Oii, bom dia! Ontem fiz uma venda e o pagame"
type textarea "x"
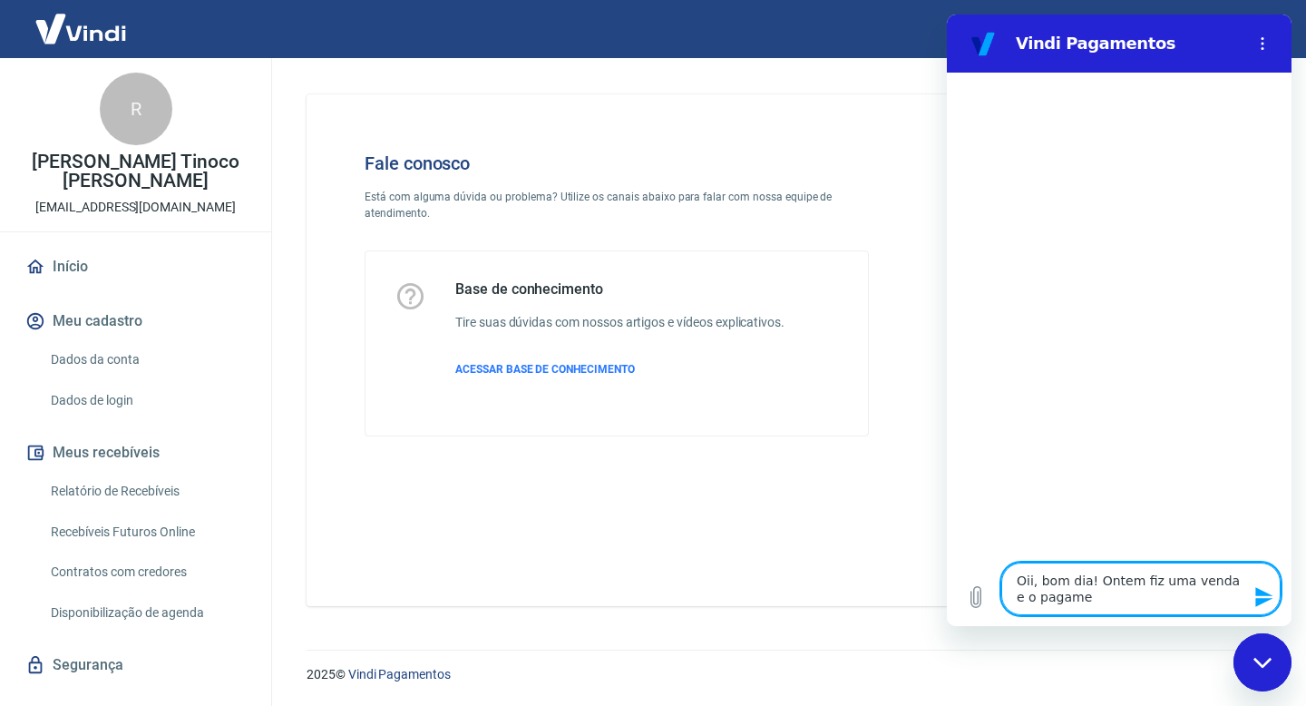
type textarea "Oii, bom dia! Ontem fiz uma venda e o pagamen"
type textarea "x"
type textarea "Oii, bom dia! Ontem fiz uma venda e o pagament"
type textarea "x"
type textarea "Oii, bom dia! Ontem fiz uma venda e o pagamento"
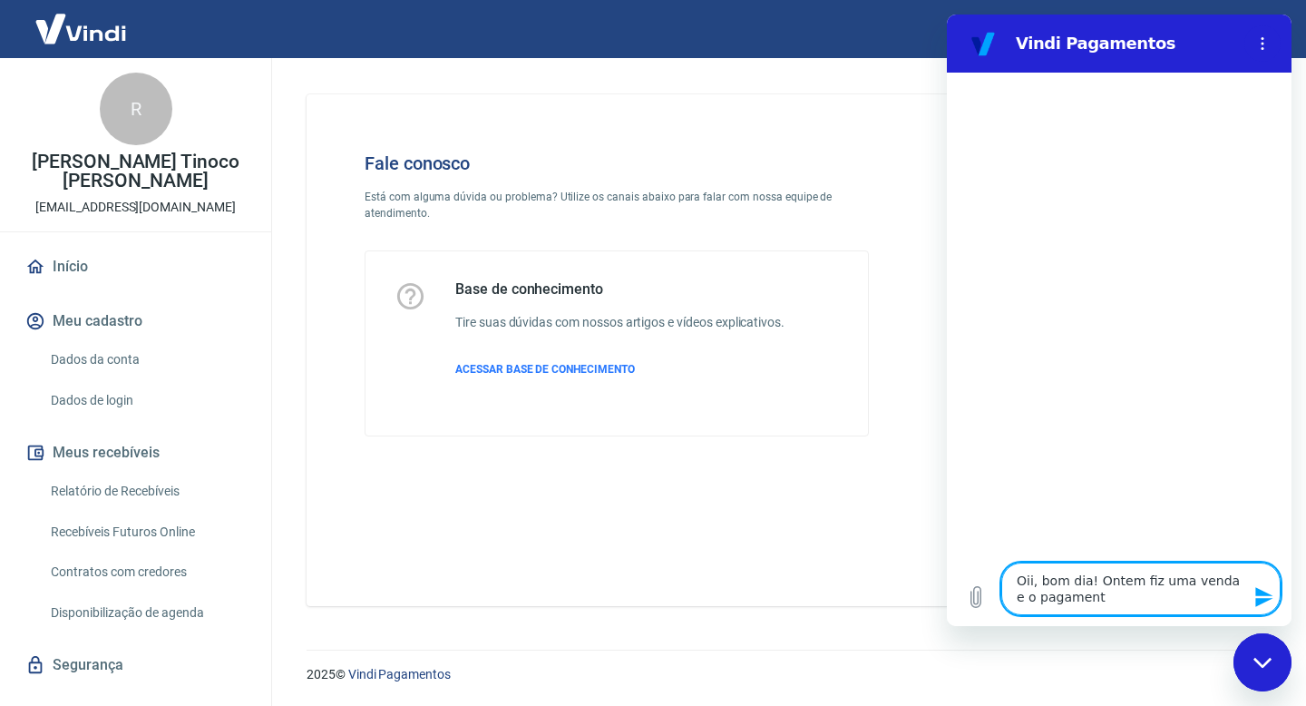
type textarea "x"
type textarea "Oii, bom dia! Ontem fiz uma venda e o pagamento"
type textarea "x"
type textarea "Oii, bom dia! Ontem fiz uma venda e o pagamento a"
type textarea "x"
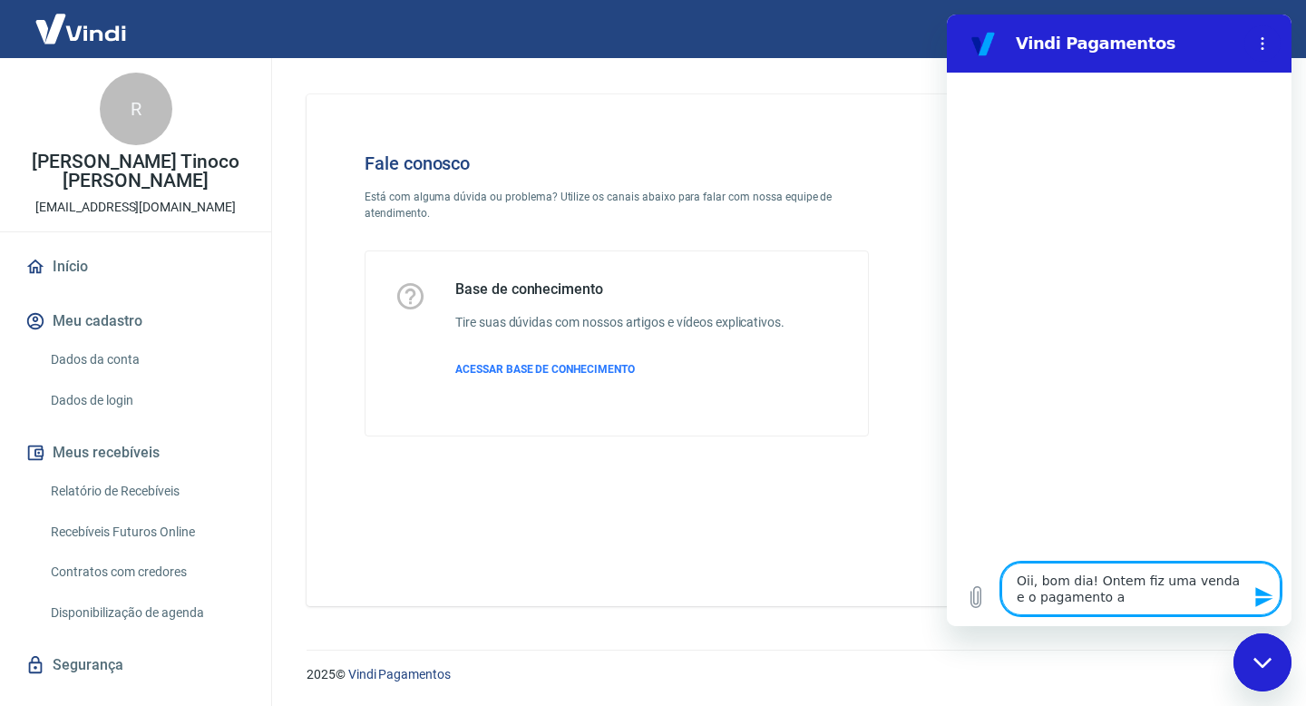
type textarea "Oii, bom dia! Ontem fiz uma venda e o pagamento ai"
type textarea "x"
type textarea "Oii, bom dia! Ontem fiz uma venda e o pagamento a"
type textarea "x"
type textarea "Oii, bom dia! Ontem fiz uma venda e o pagamento"
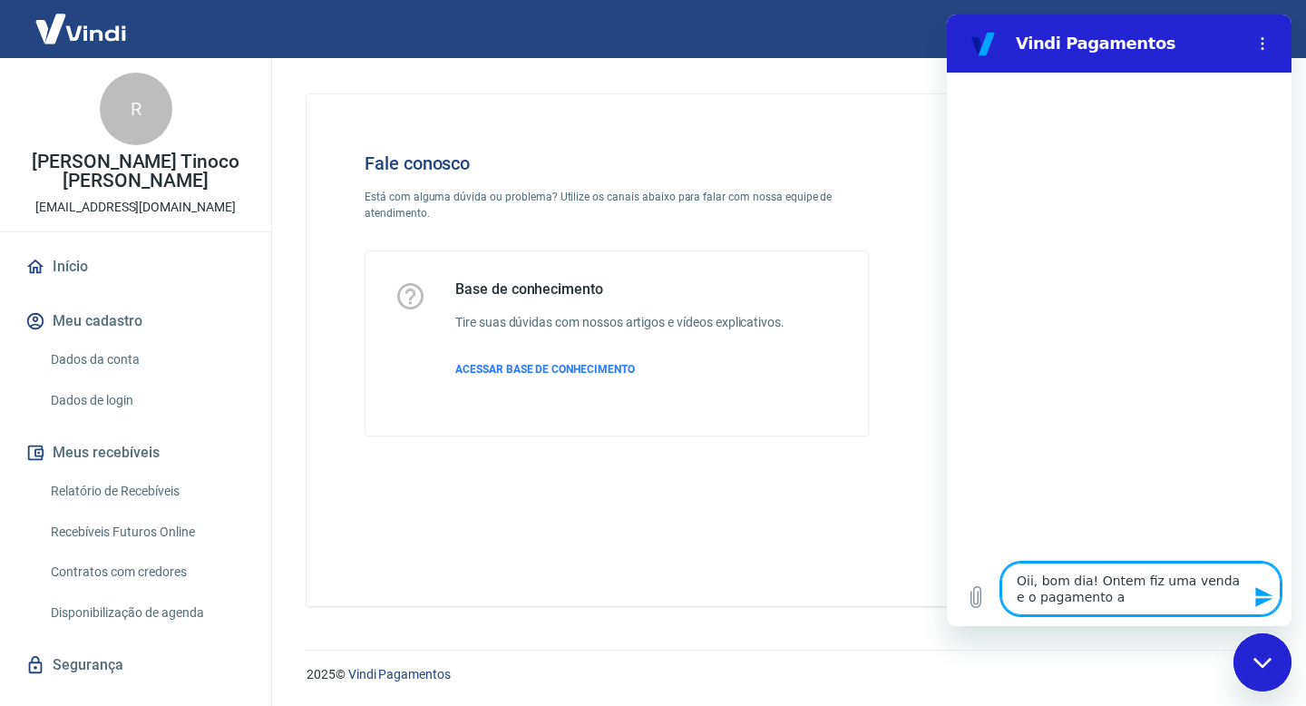
type textarea "x"
type textarea "Oii, bom dia! Ontem fiz uma venda e o pagamento n"
type textarea "x"
type textarea "Oii, bom dia! Ontem fiz uma venda e o pagamento na"
type textarea "x"
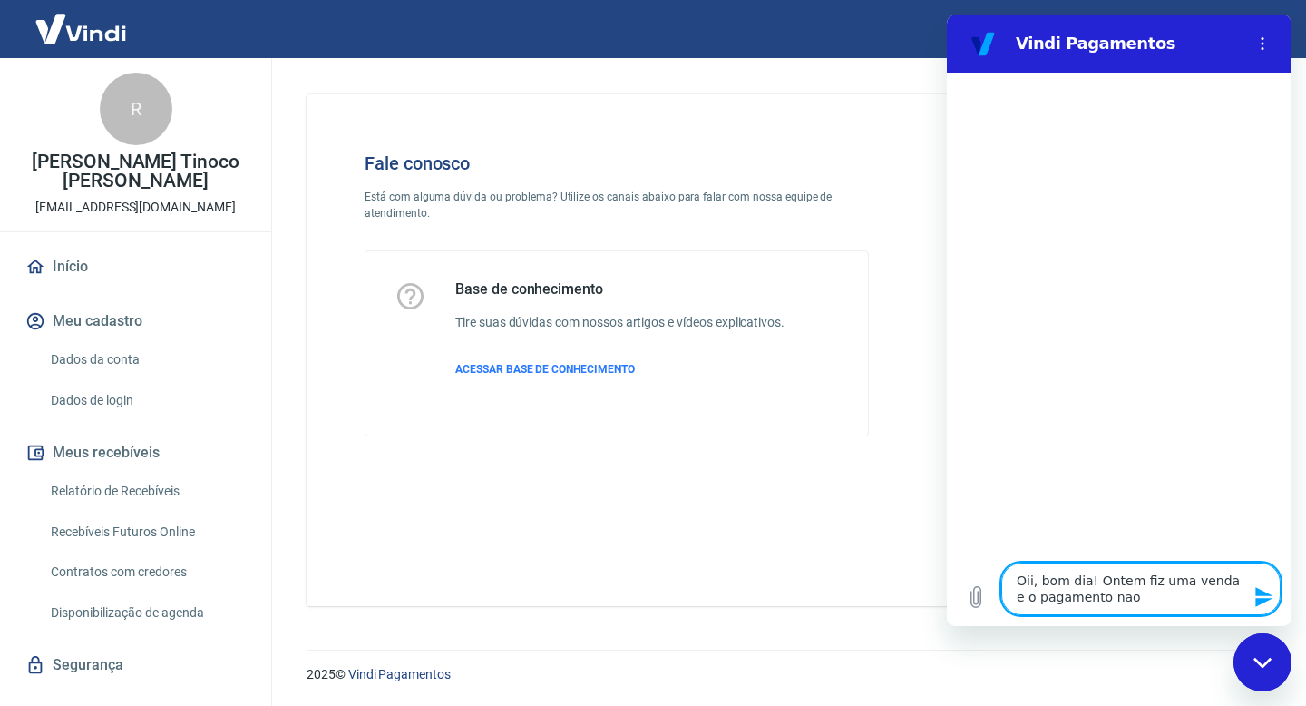
type textarea "Oii, bom dia! Ontem fiz uma venda e o pagamento naop"
type textarea "x"
type textarea "Oii, bom dia! Ontem fiz uma venda e o pagamento naop"
type textarea "x"
type textarea "Oii, bom dia! Ontem fiz uma venda e o pagamento naop f"
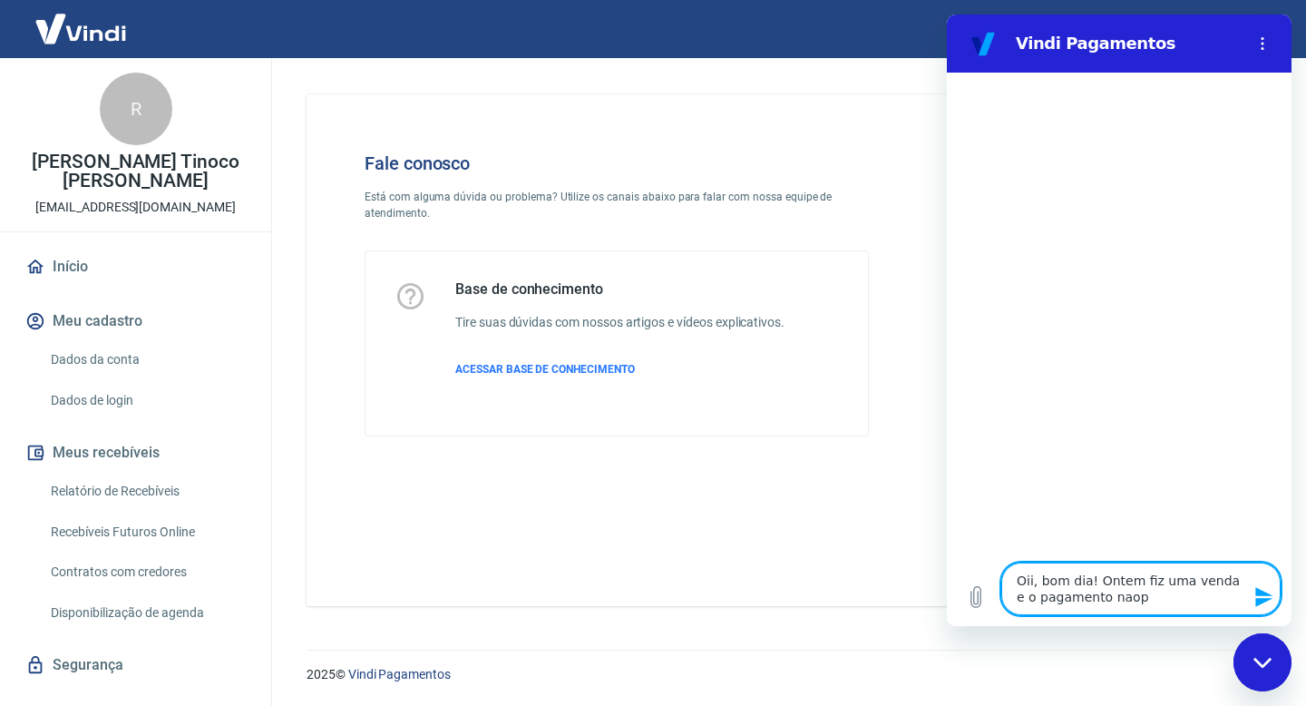
type textarea "x"
type textarea "Oii, bom dia! Ontem fiz uma venda e o pagamento naop fo"
type textarea "x"
type textarea "Oii, bom dia! Ontem fiz uma venda e o pagamento naop foi"
type textarea "x"
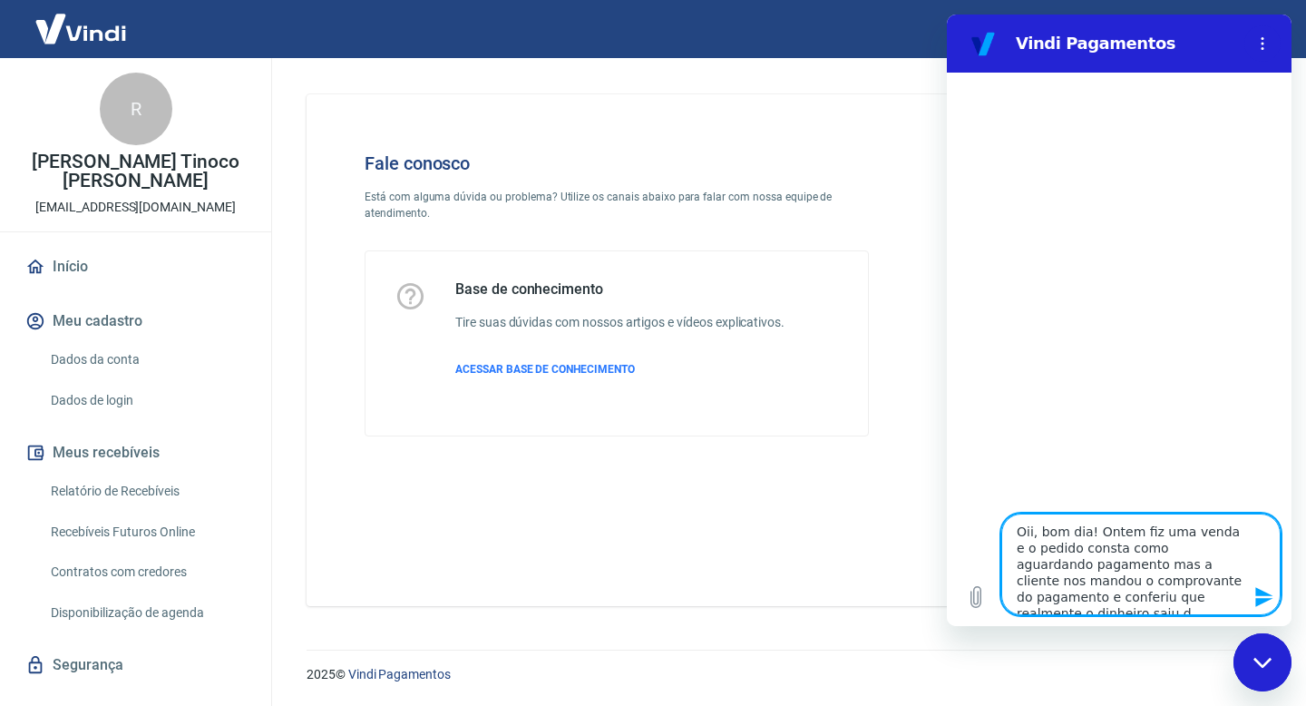
scroll to position [6, 0]
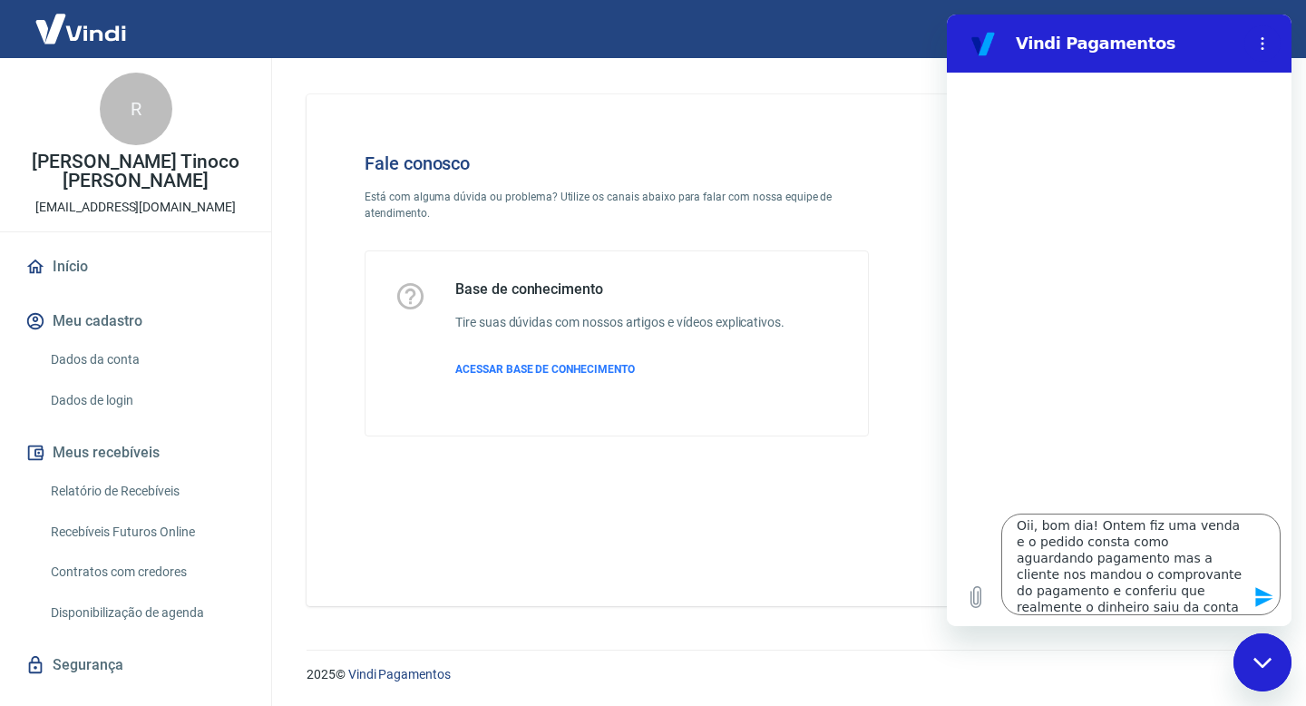
click at [1263, 593] on icon "Enviar mensagem" at bounding box center [1263, 597] width 17 height 20
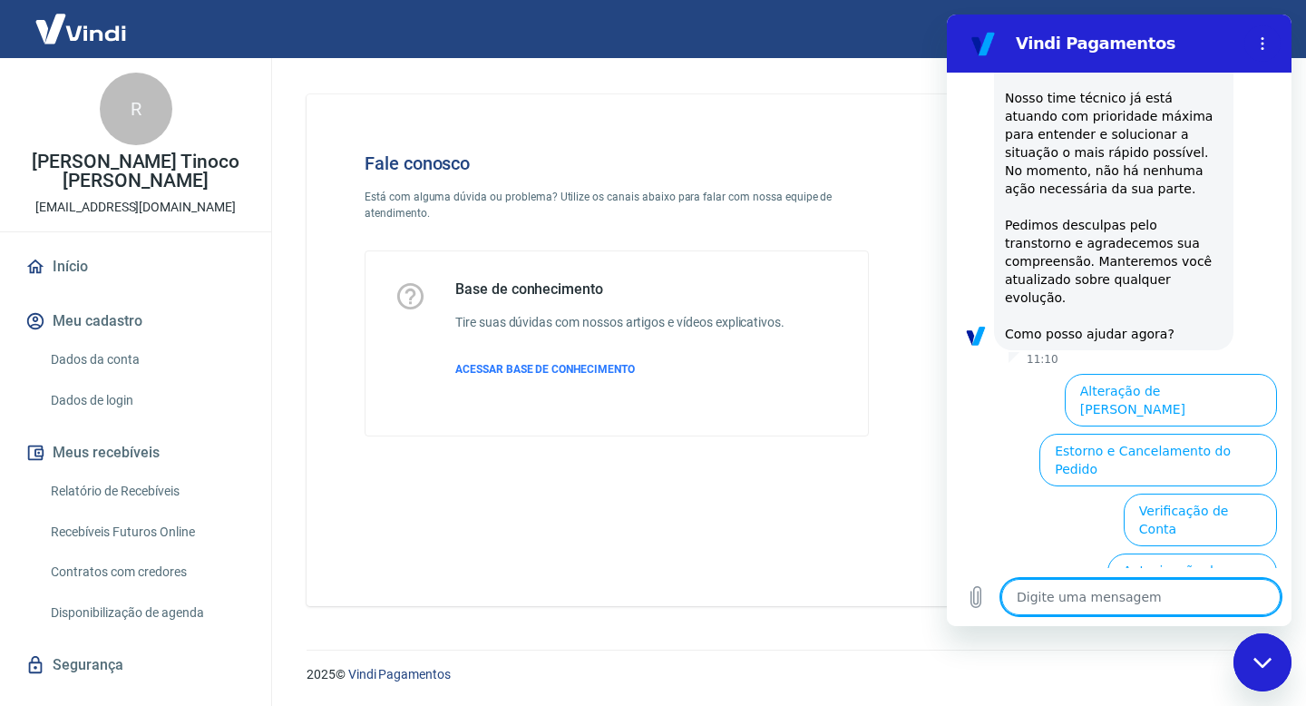
scroll to position [457, 0]
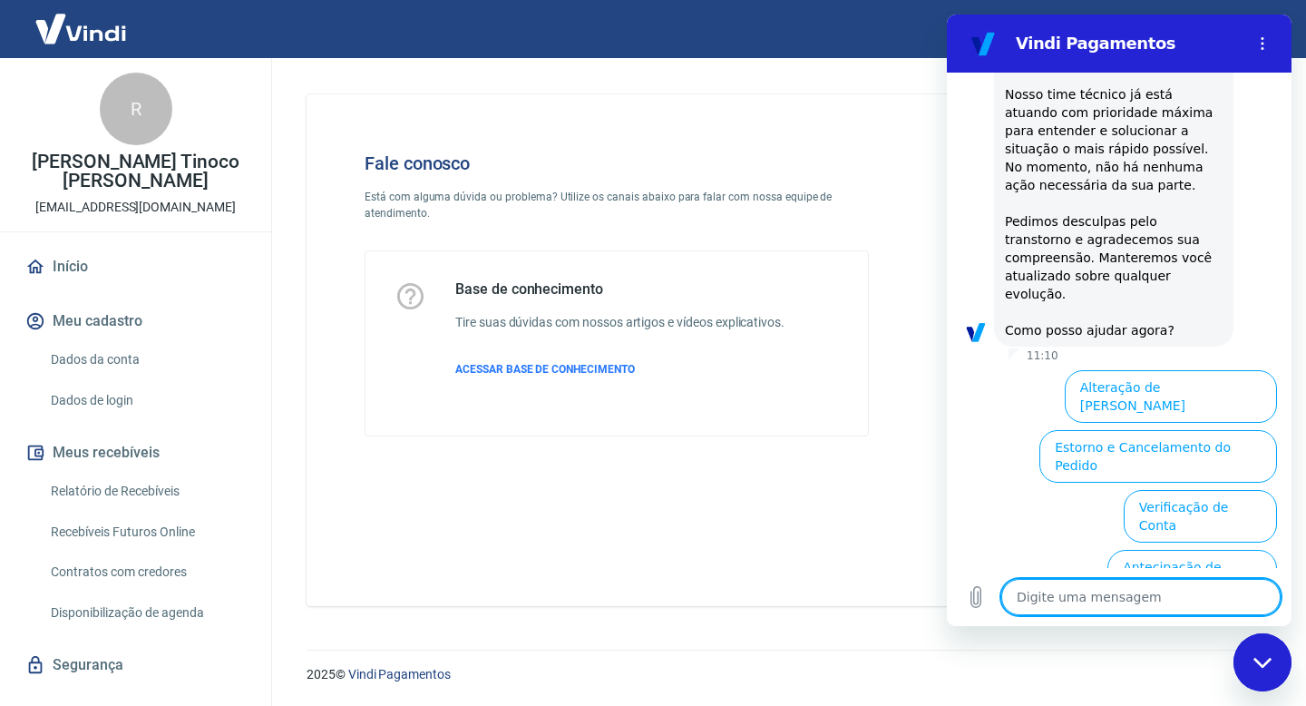
click at [93, 23] on img at bounding box center [81, 28] width 118 height 55
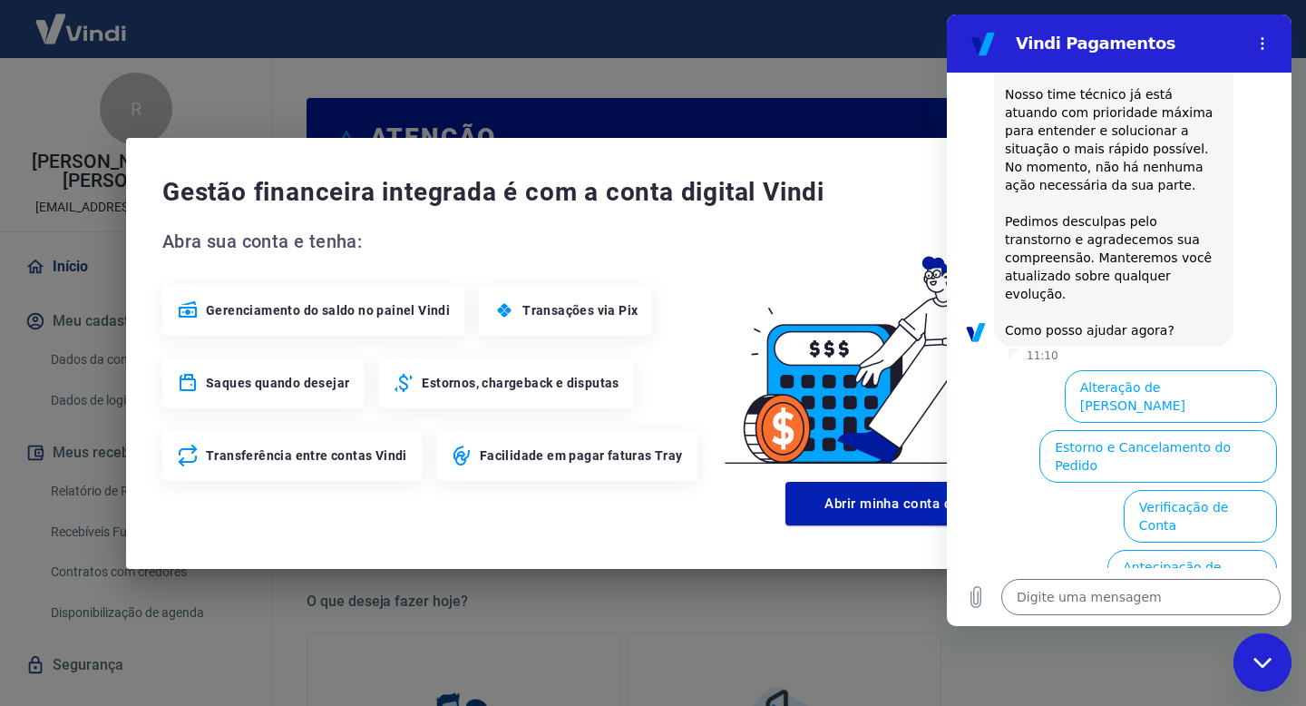
click at [1267, 648] on div "Fechar janela de mensagens" at bounding box center [1262, 662] width 54 height 54
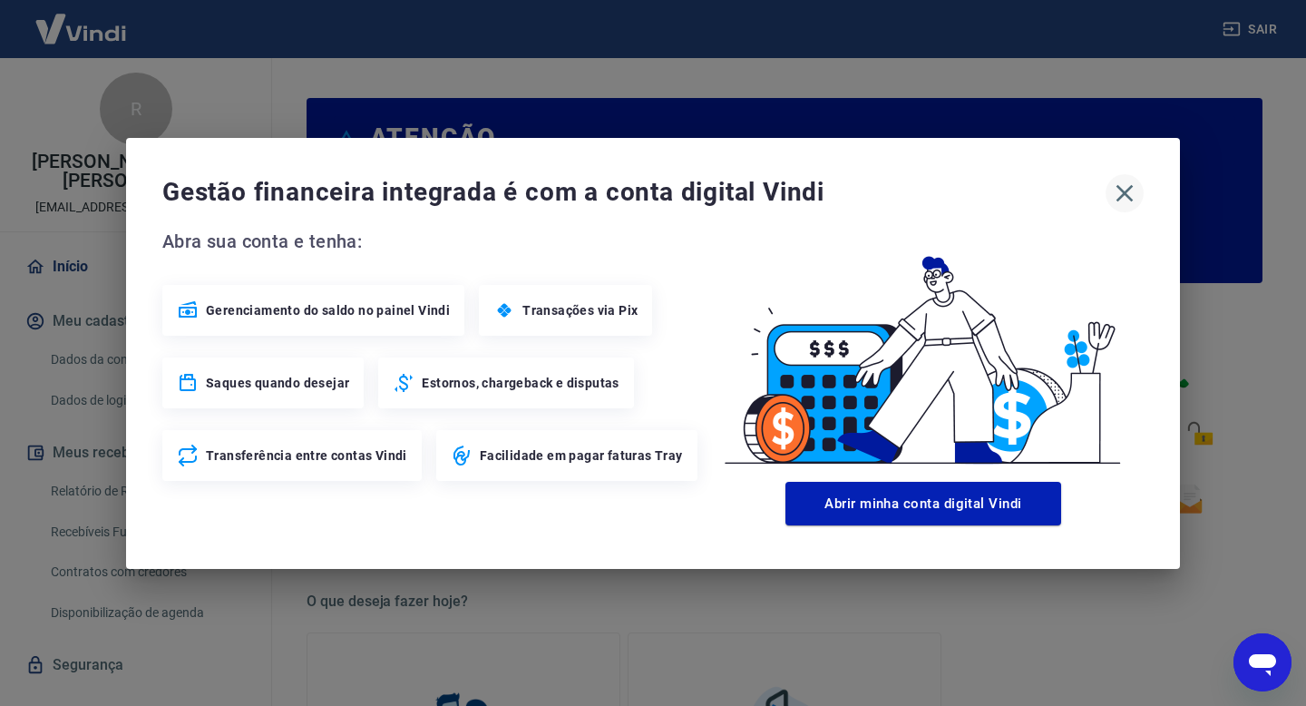
click at [1129, 196] on icon "button" at bounding box center [1124, 192] width 17 height 17
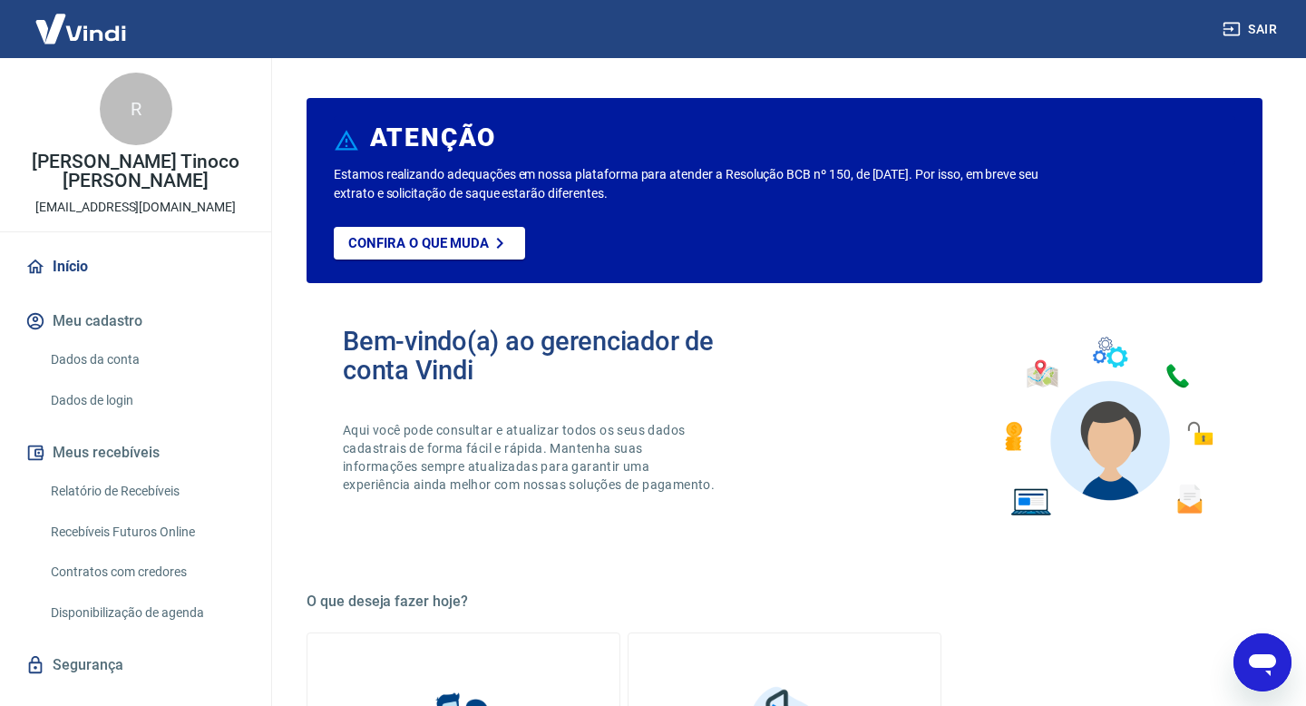
click at [75, 266] on link "Início" at bounding box center [136, 267] width 228 height 40
click at [138, 207] on p "[EMAIL_ADDRESS][DOMAIN_NAME]" at bounding box center [135, 207] width 200 height 19
click at [136, 149] on div "R [PERSON_NAME] Tinoco Ayub Grillo [EMAIL_ADDRESS][DOMAIN_NAME]" at bounding box center [135, 144] width 271 height 173
click at [136, 175] on p "[PERSON_NAME] Tinoco [PERSON_NAME]" at bounding box center [136, 171] width 242 height 38
